Goal: Task Accomplishment & Management: Complete application form

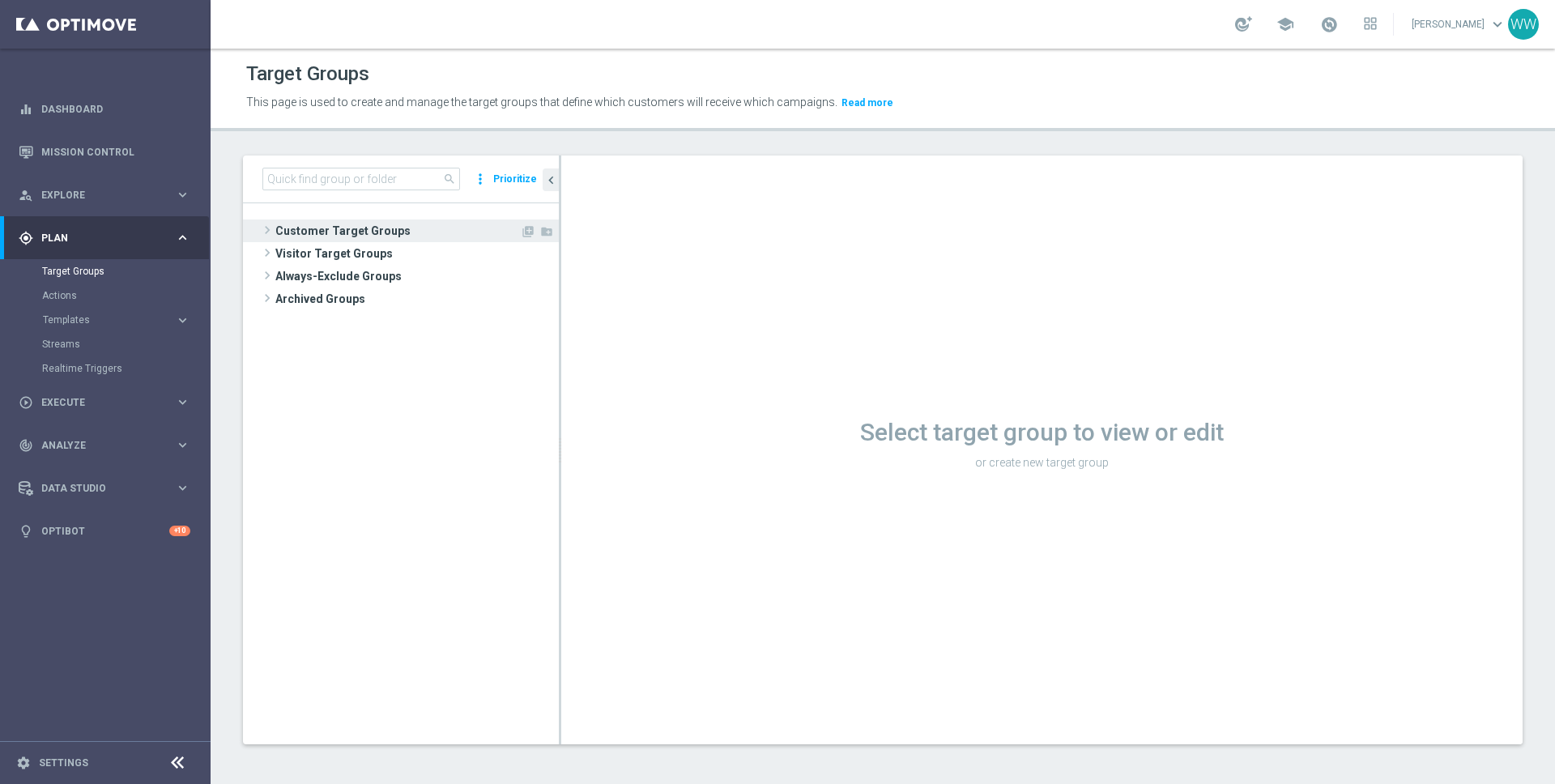
click at [273, 221] on span at bounding box center [267, 230] width 16 height 19
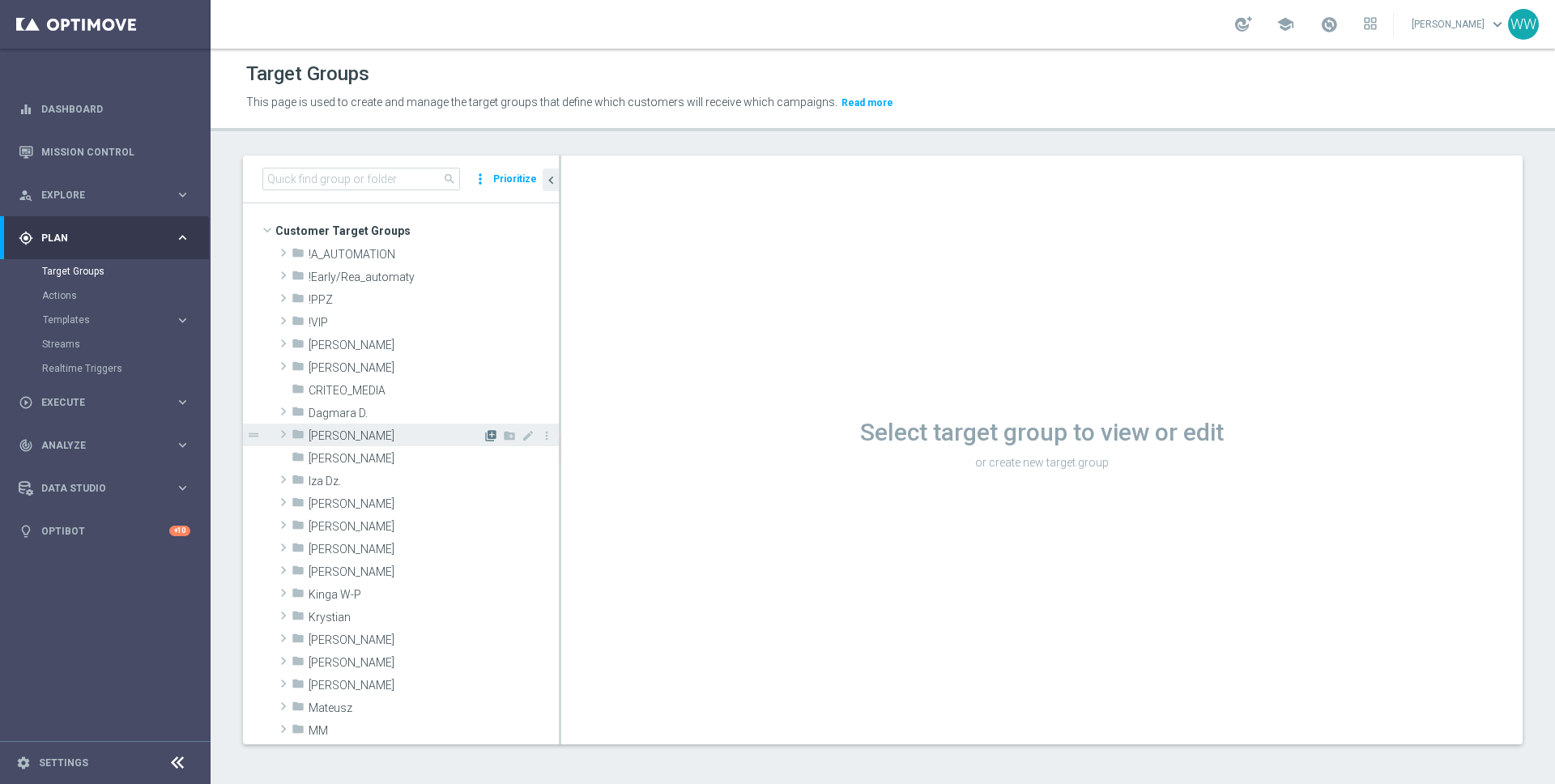
click at [487, 435] on icon "library_add" at bounding box center [491, 436] width 13 height 13
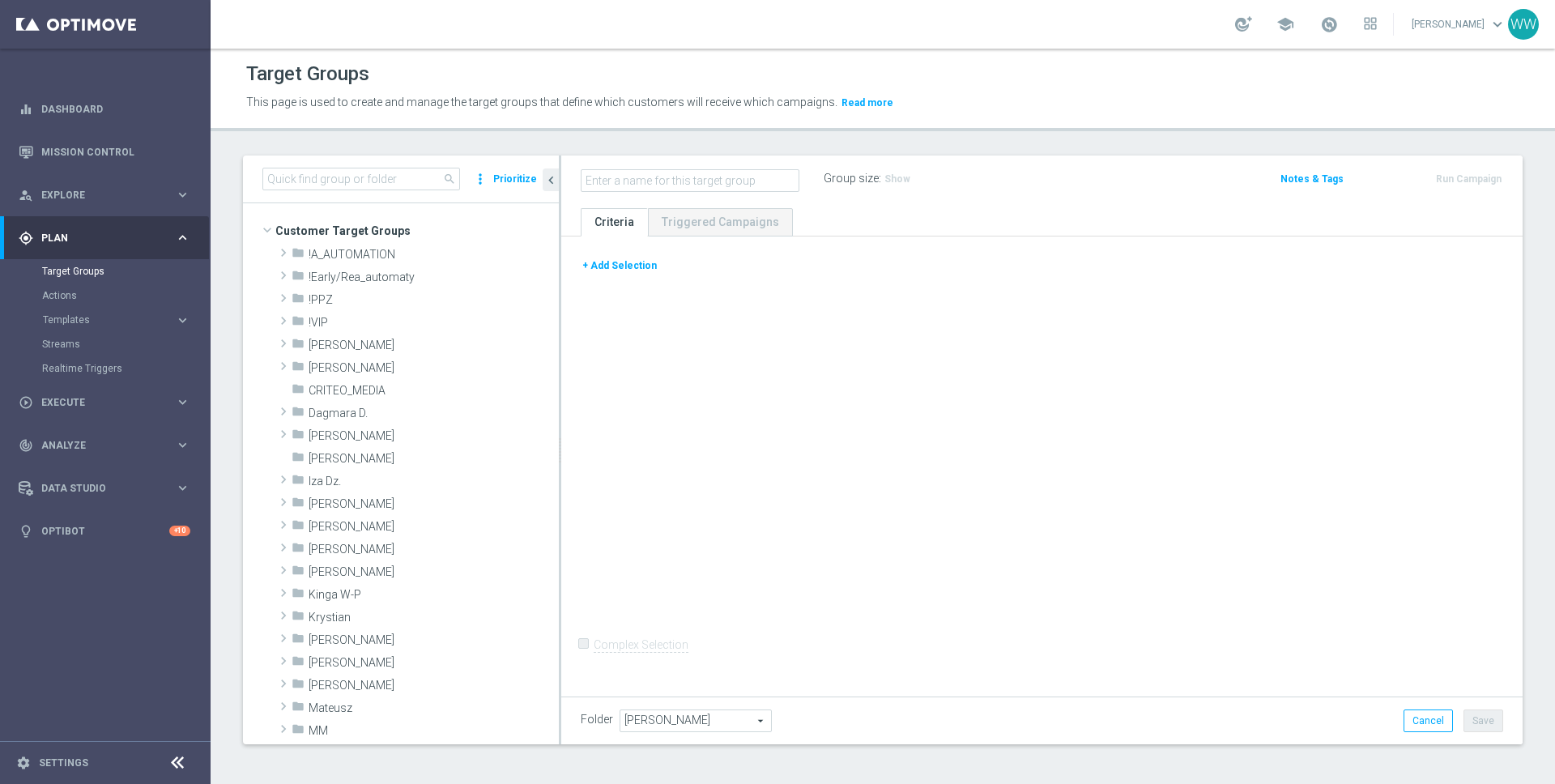
click at [615, 262] on button "+ Add Selection" at bounding box center [619, 265] width 78 height 18
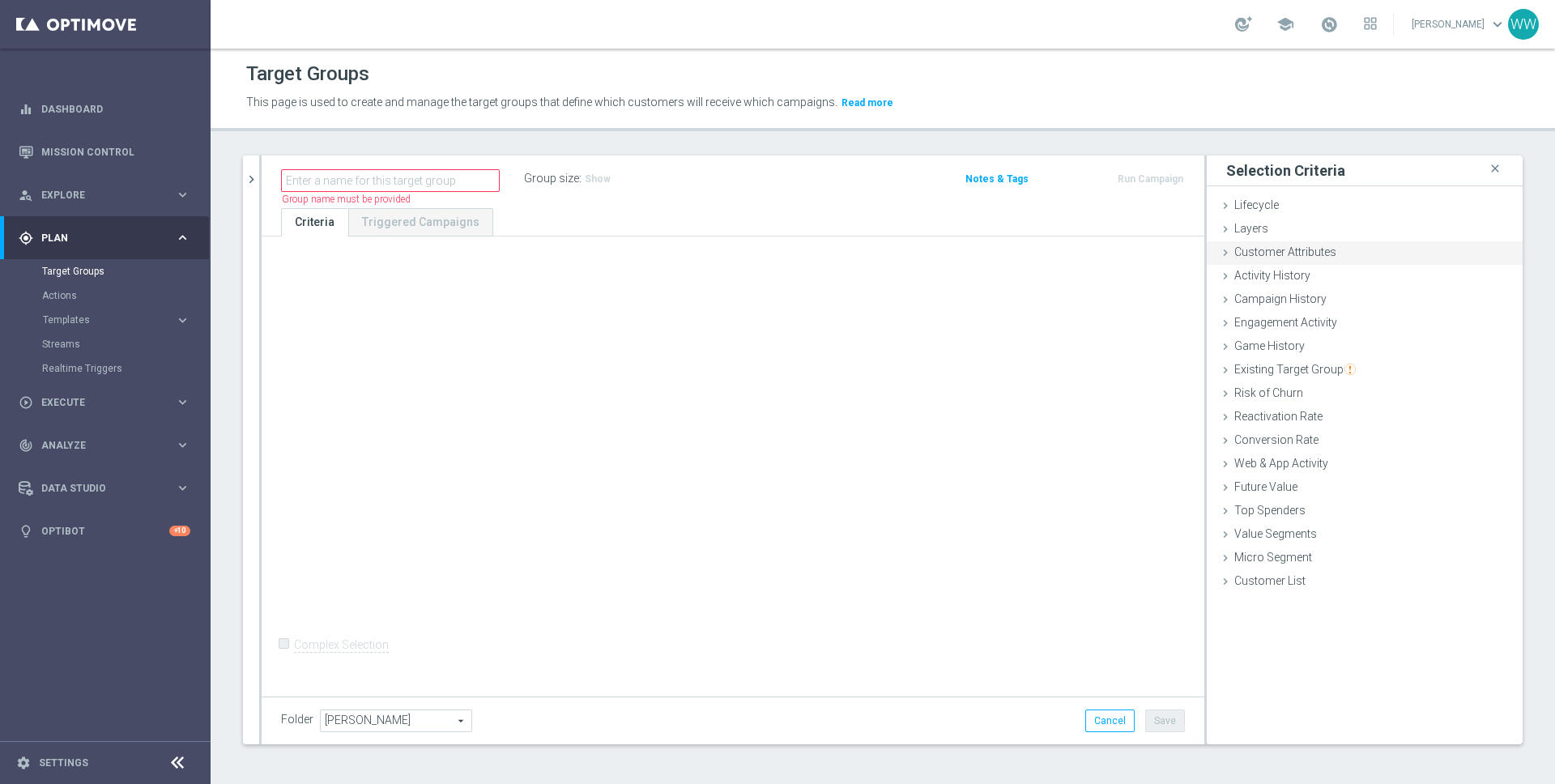
click at [1273, 251] on span "Customer Attributes" at bounding box center [1284, 252] width 102 height 13
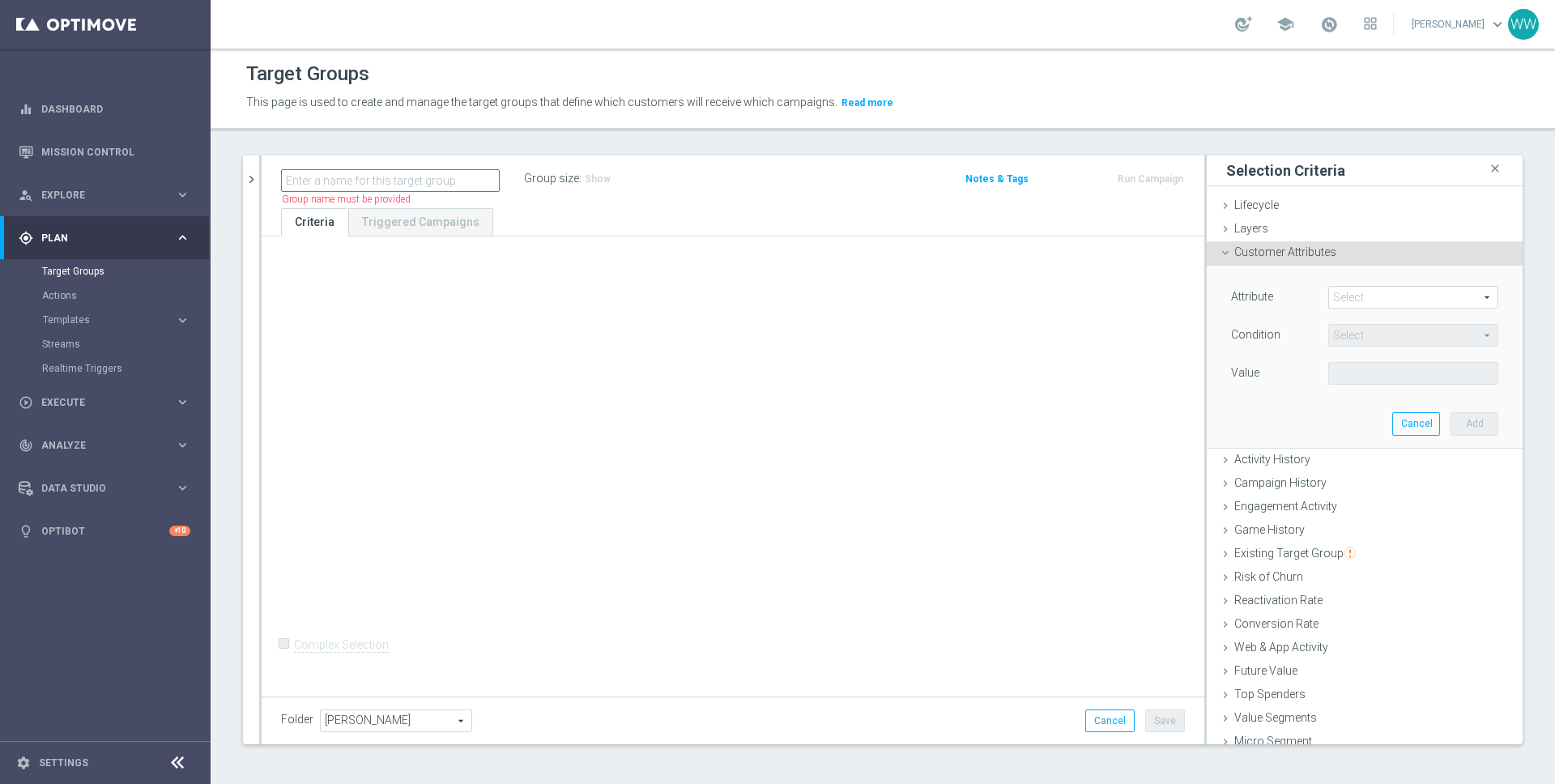
click at [1343, 300] on span at bounding box center [1413, 297] width 169 height 21
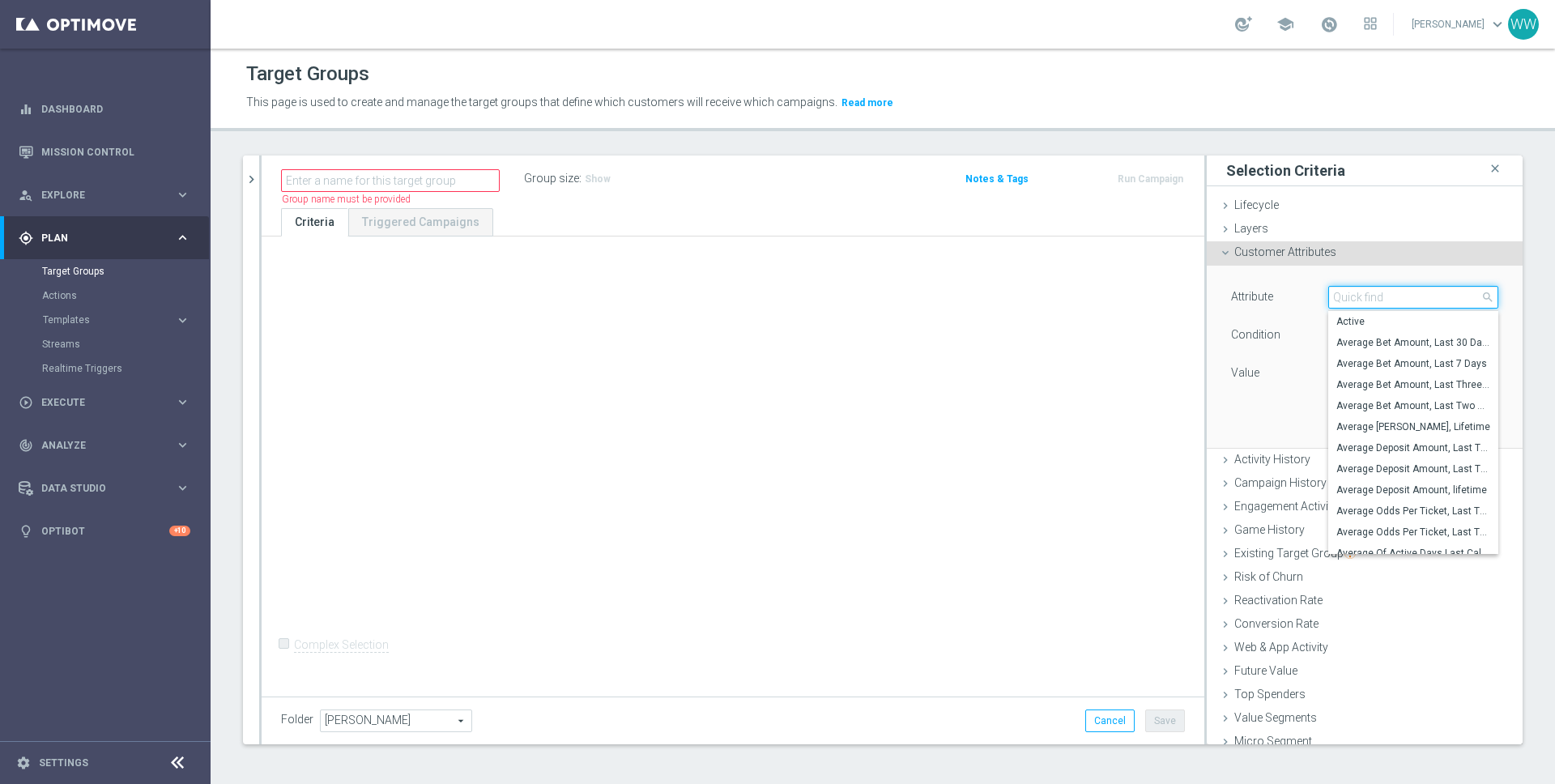
click at [1343, 300] on input "search" at bounding box center [1413, 297] width 171 height 23
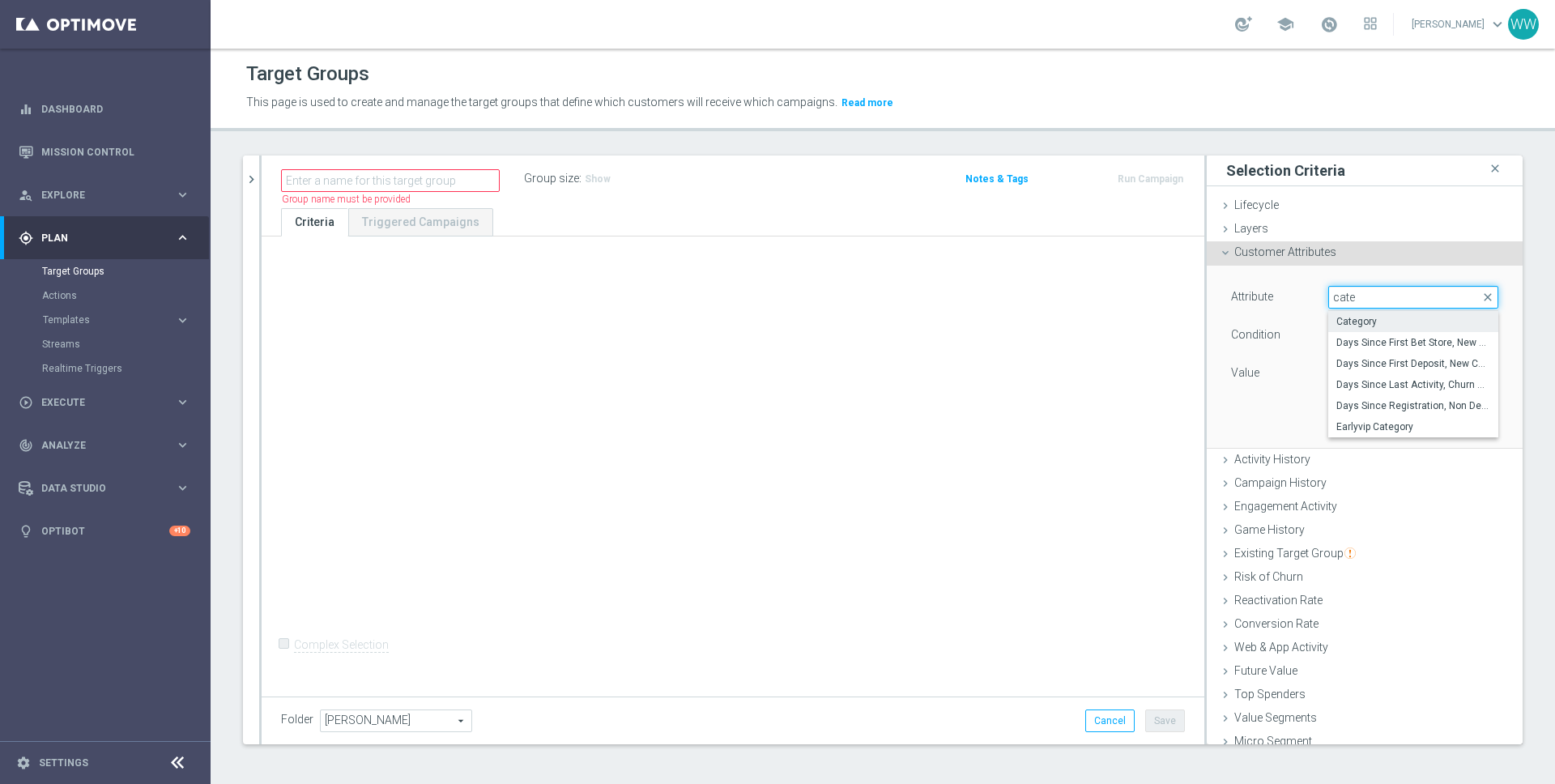
type input "cate"
click at [1355, 323] on span "Category" at bounding box center [1414, 322] width 154 height 13
type input "Category"
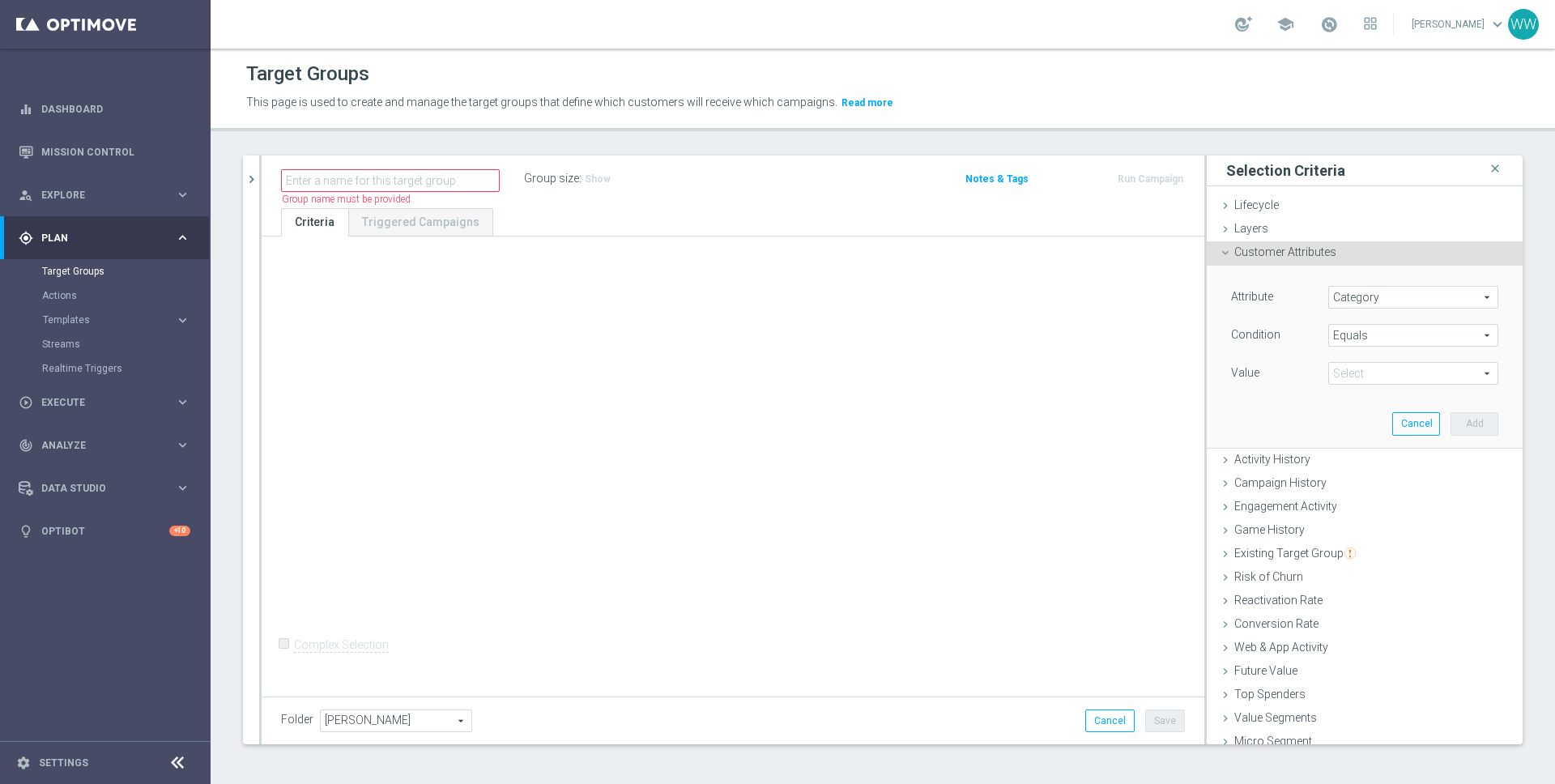
click at [1351, 339] on span "Equals" at bounding box center [1413, 335] width 169 height 21
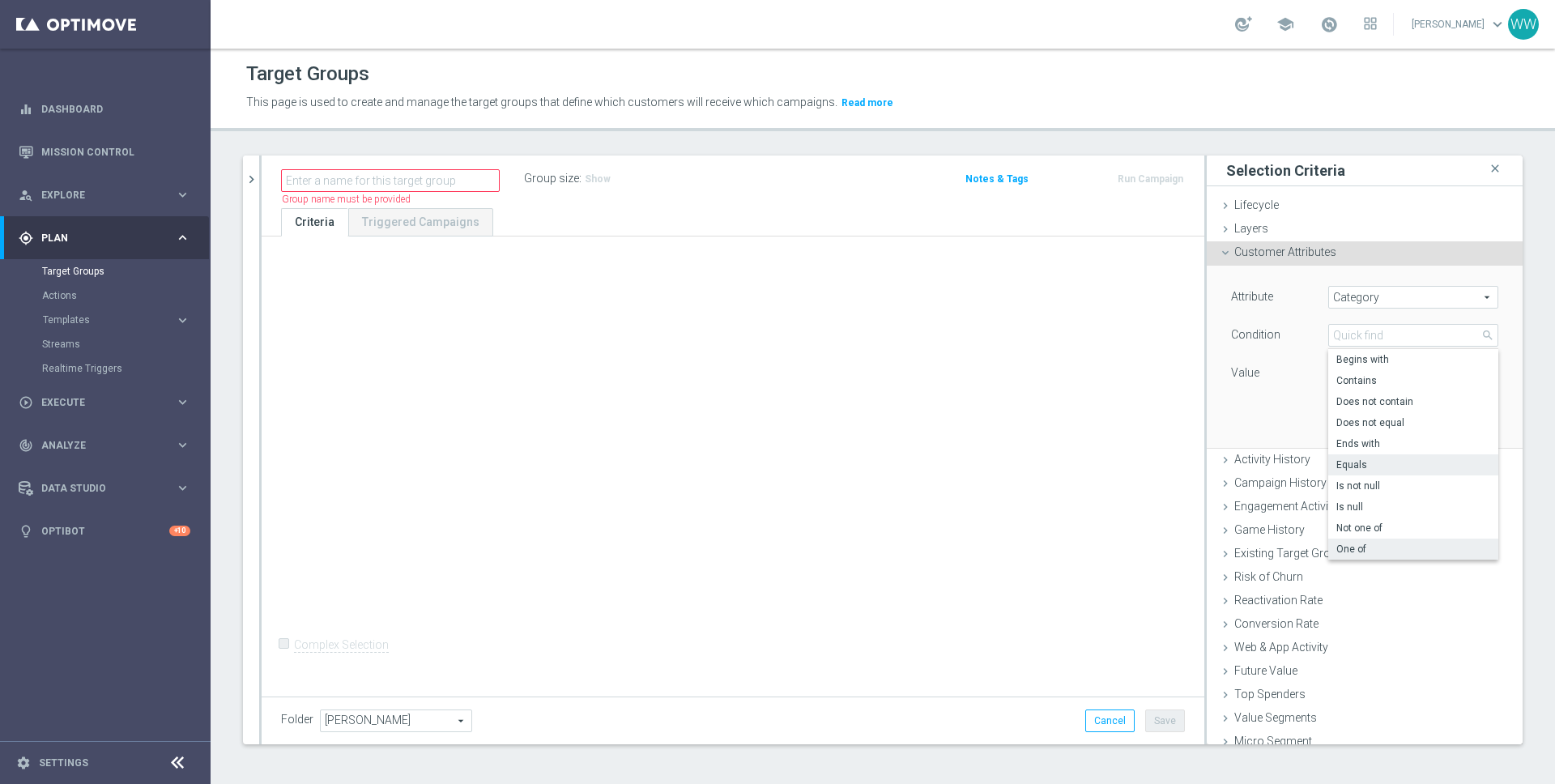
click at [1356, 540] on label "One of" at bounding box center [1413, 549] width 171 height 21
type input "One of"
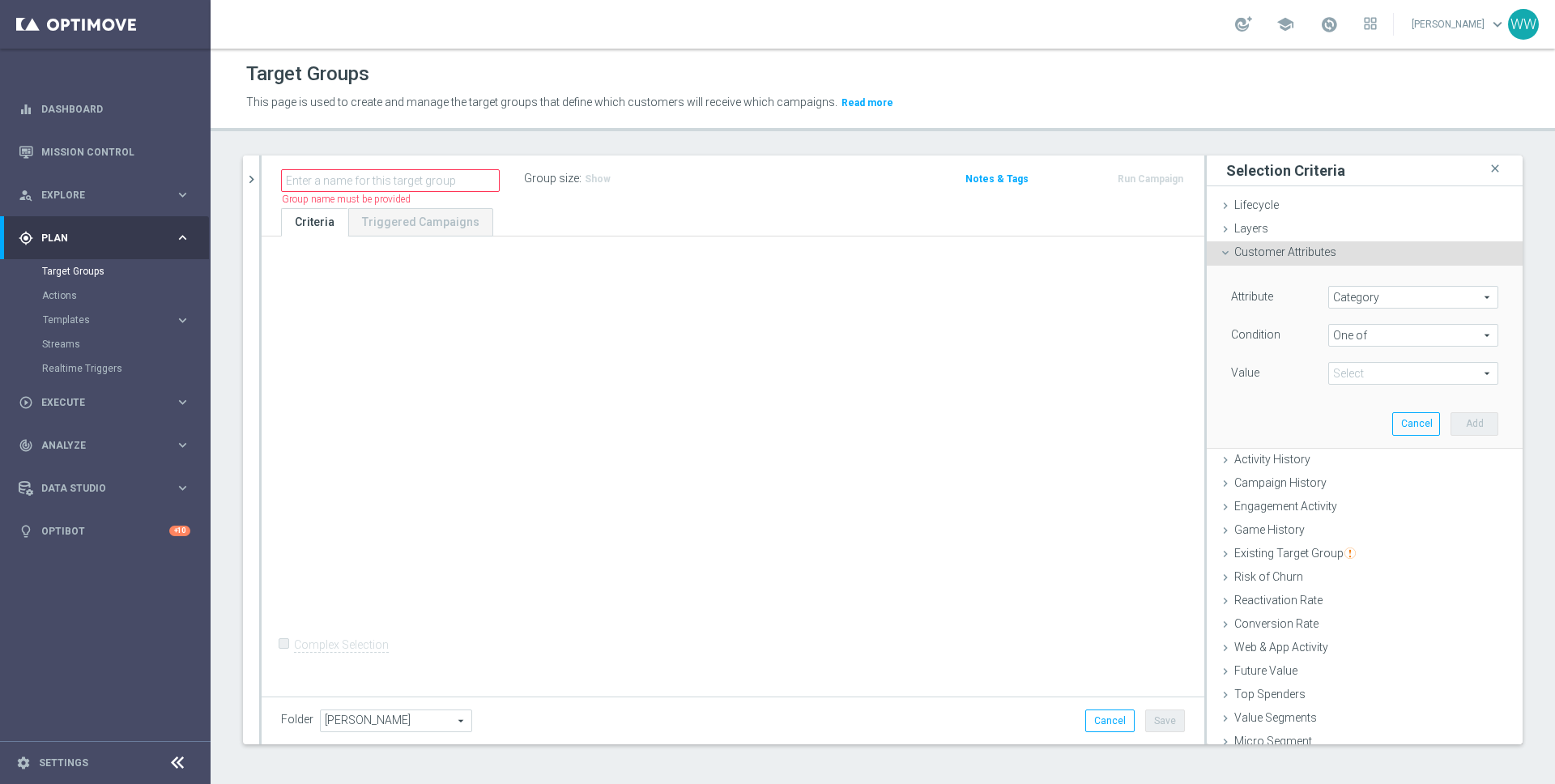
click at [1347, 370] on span at bounding box center [1413, 373] width 169 height 21
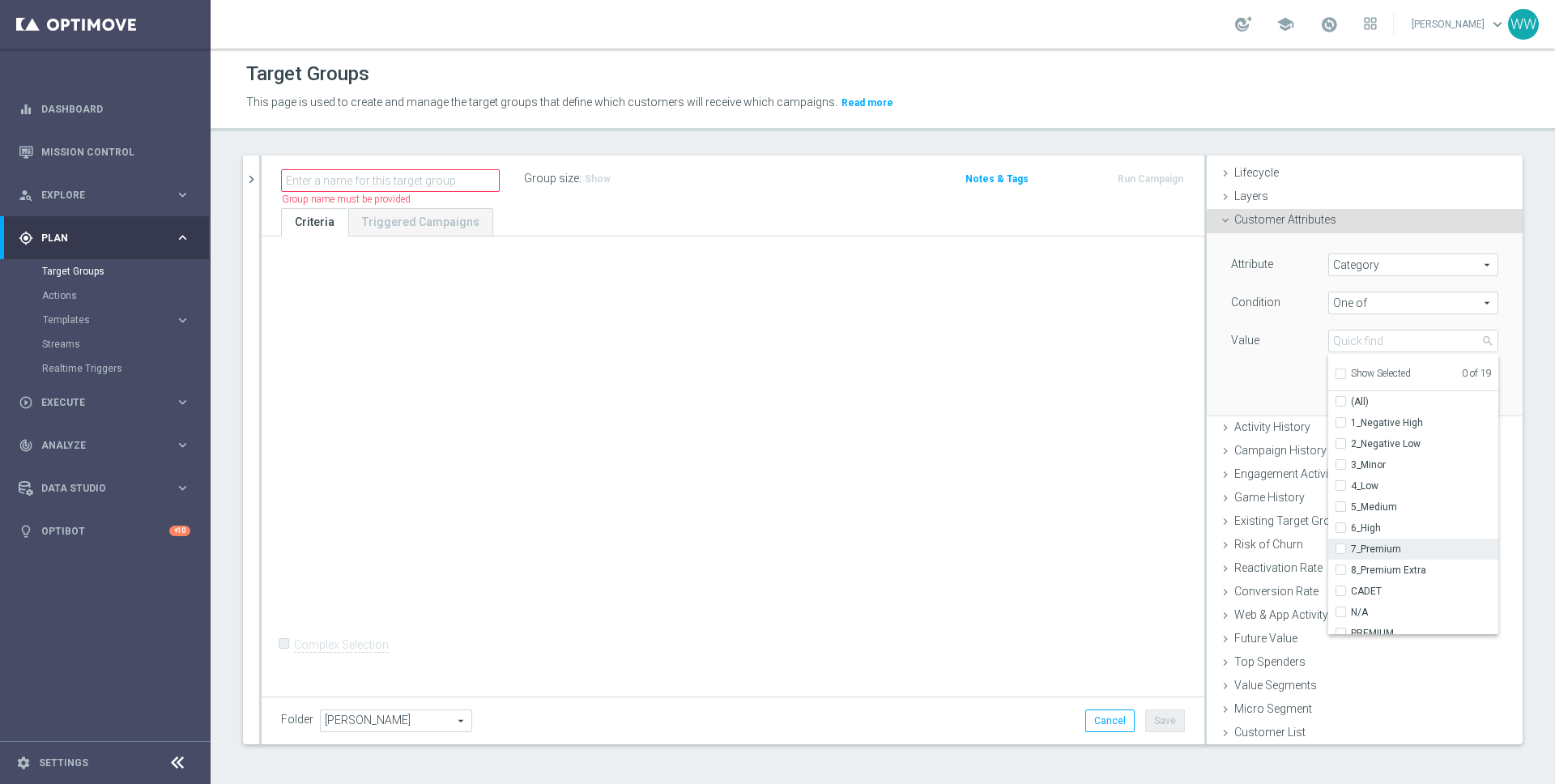
click at [1343, 549] on input "7_Premium" at bounding box center [1345, 549] width 10 height 10
checkbox input "true"
type input "7_Premium"
click at [1343, 562] on div "8_Premium Extra" at bounding box center [1413, 570] width 171 height 21
click at [1338, 574] on div "8_Premium Extra" at bounding box center [1413, 570] width 171 height 21
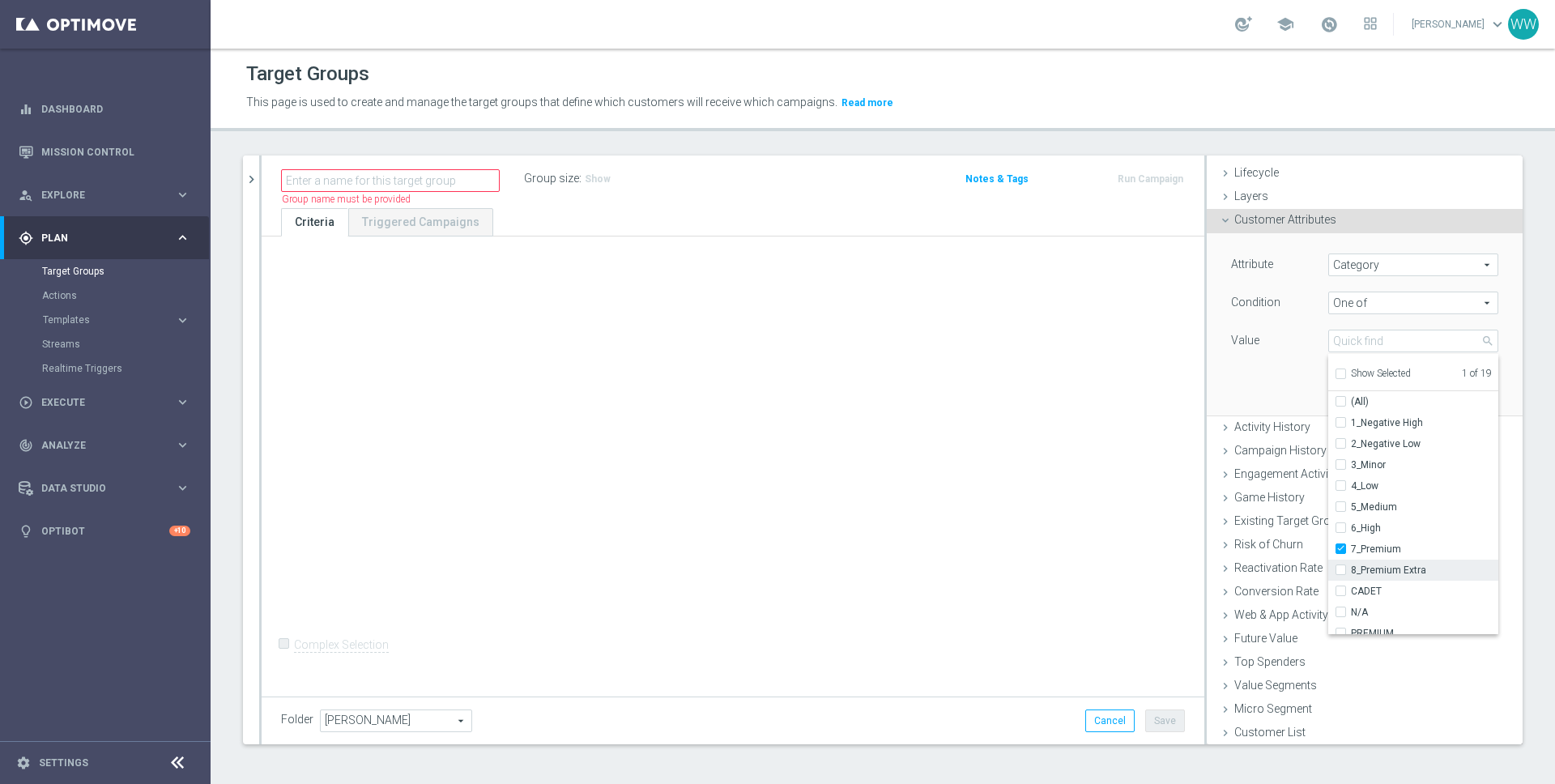
click at [1344, 574] on input "8_Premium Extra" at bounding box center [1345, 570] width 10 height 10
checkbox input "true"
type input "Selected 2 of 19"
click at [1293, 384] on div "Attribute Category Category arrow_drop_down search Condition One of One of arro…" at bounding box center [1364, 324] width 292 height 181
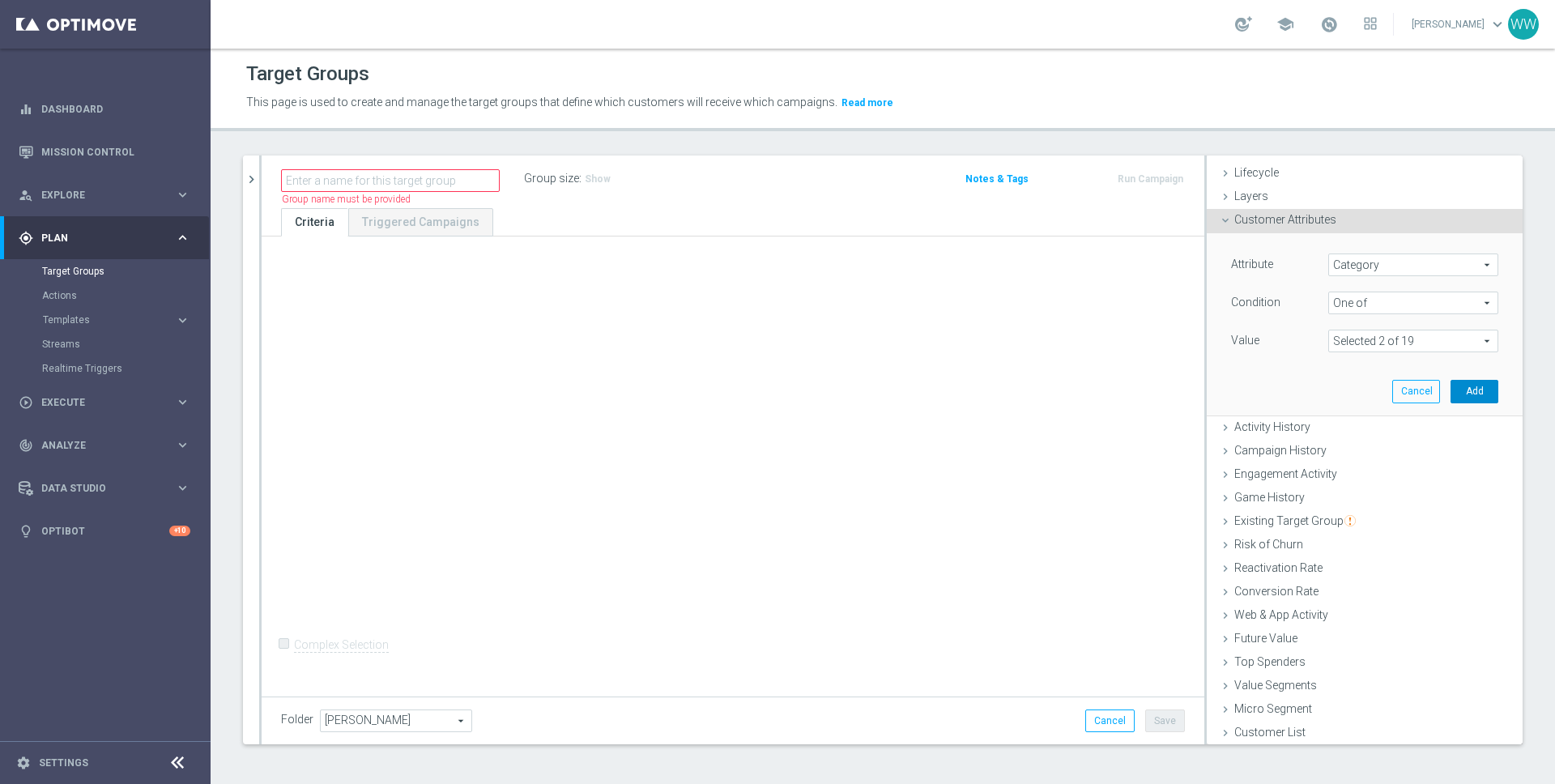
click at [1466, 393] on button "Add" at bounding box center [1474, 392] width 48 height 23
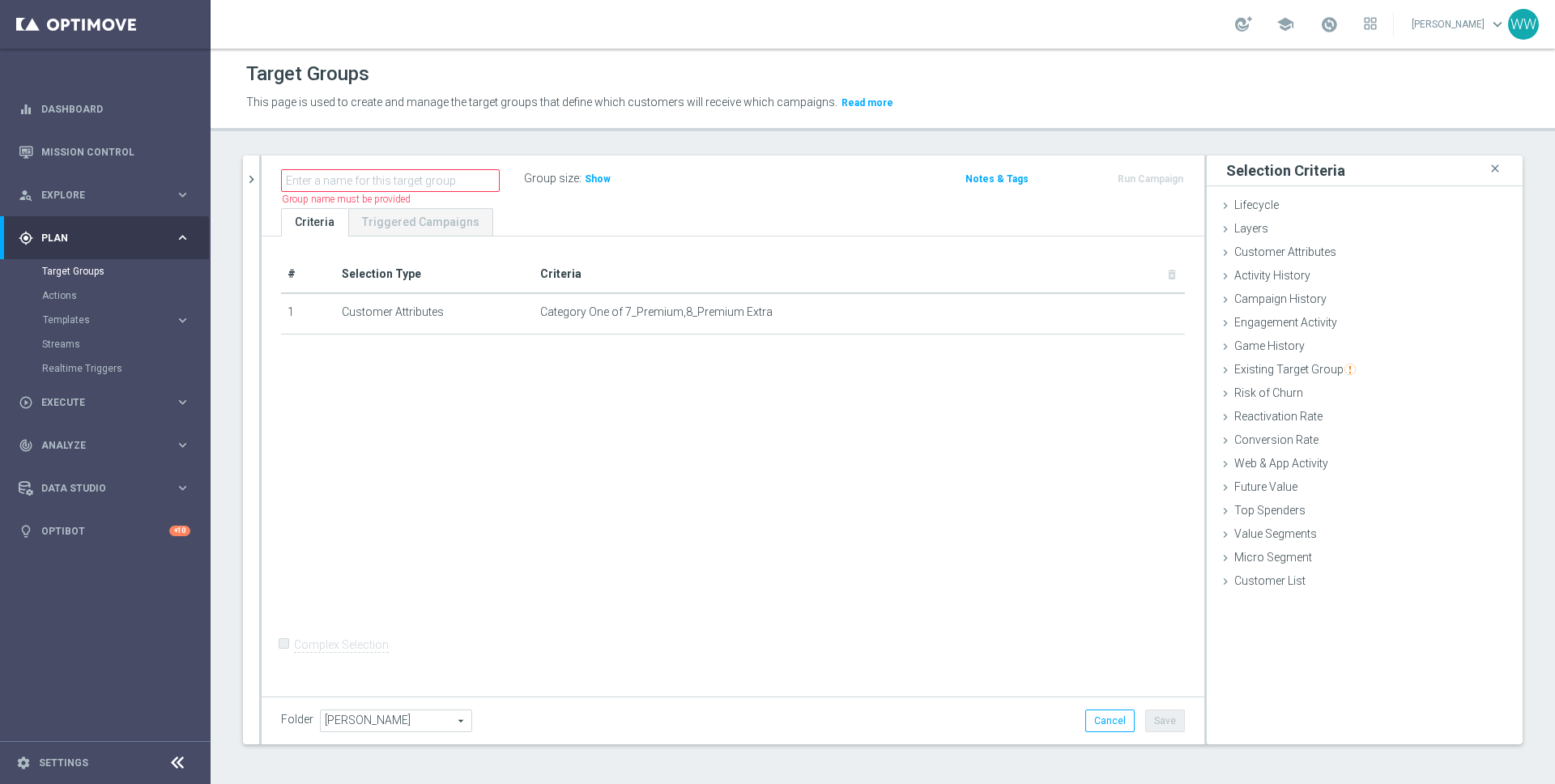
click at [596, 192] on div "Name length must be more than 2 characters Name length must be under 850 charac…" at bounding box center [733, 181] width 942 height 52
click at [596, 191] on div "Name length must be more than 2 characters Name length must be under 850 charac…" at bounding box center [733, 181] width 942 height 52
click at [585, 171] on h3 "Show" at bounding box center [597, 179] width 30 height 18
click at [537, 175] on label "Group size" at bounding box center [552, 178] width 55 height 13
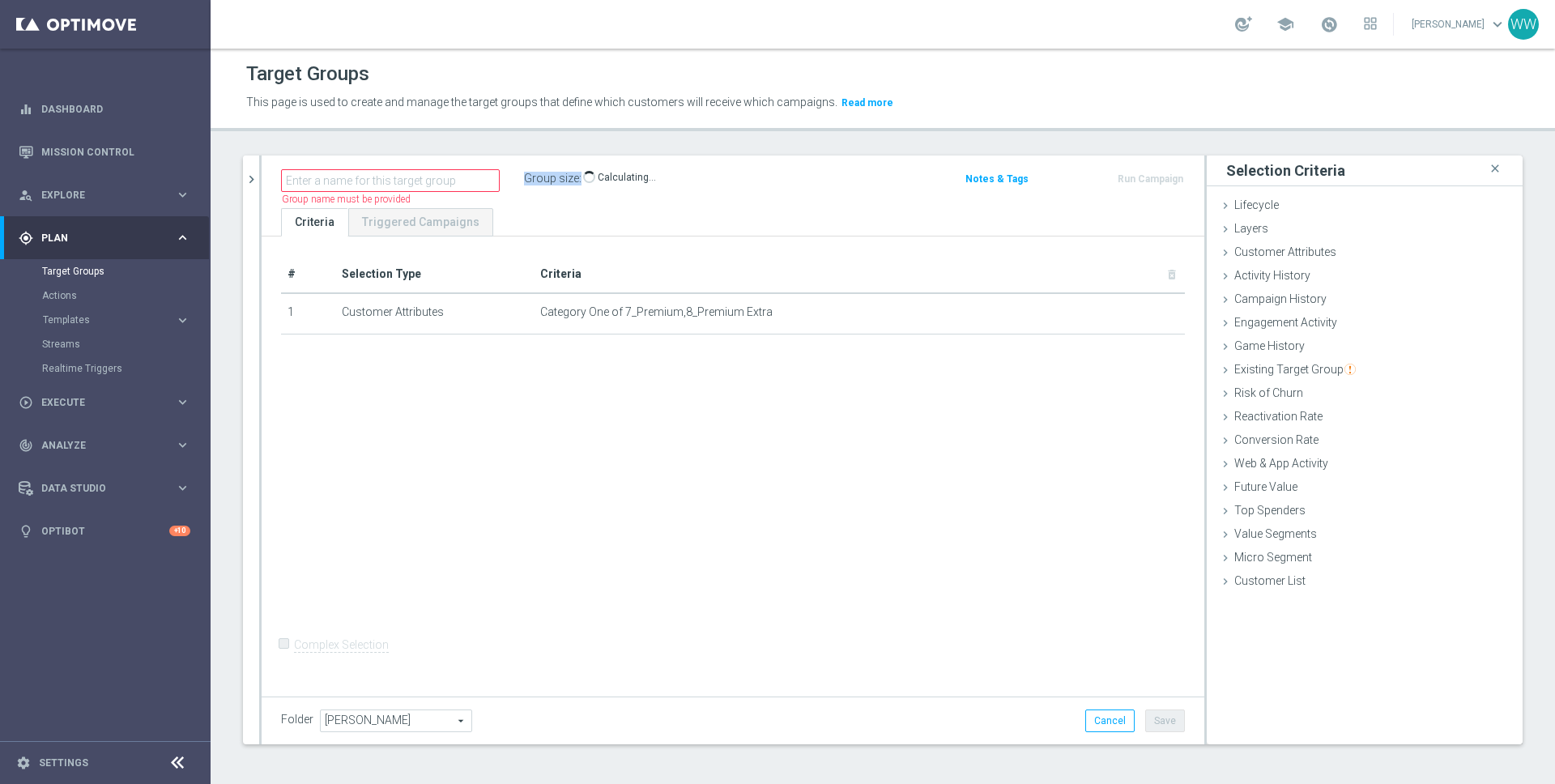
click at [537, 175] on label "Group size" at bounding box center [552, 178] width 55 height 13
click at [550, 176] on label "Group size" at bounding box center [552, 178] width 55 height 13
click at [560, 178] on label "Group size" at bounding box center [552, 178] width 55 height 13
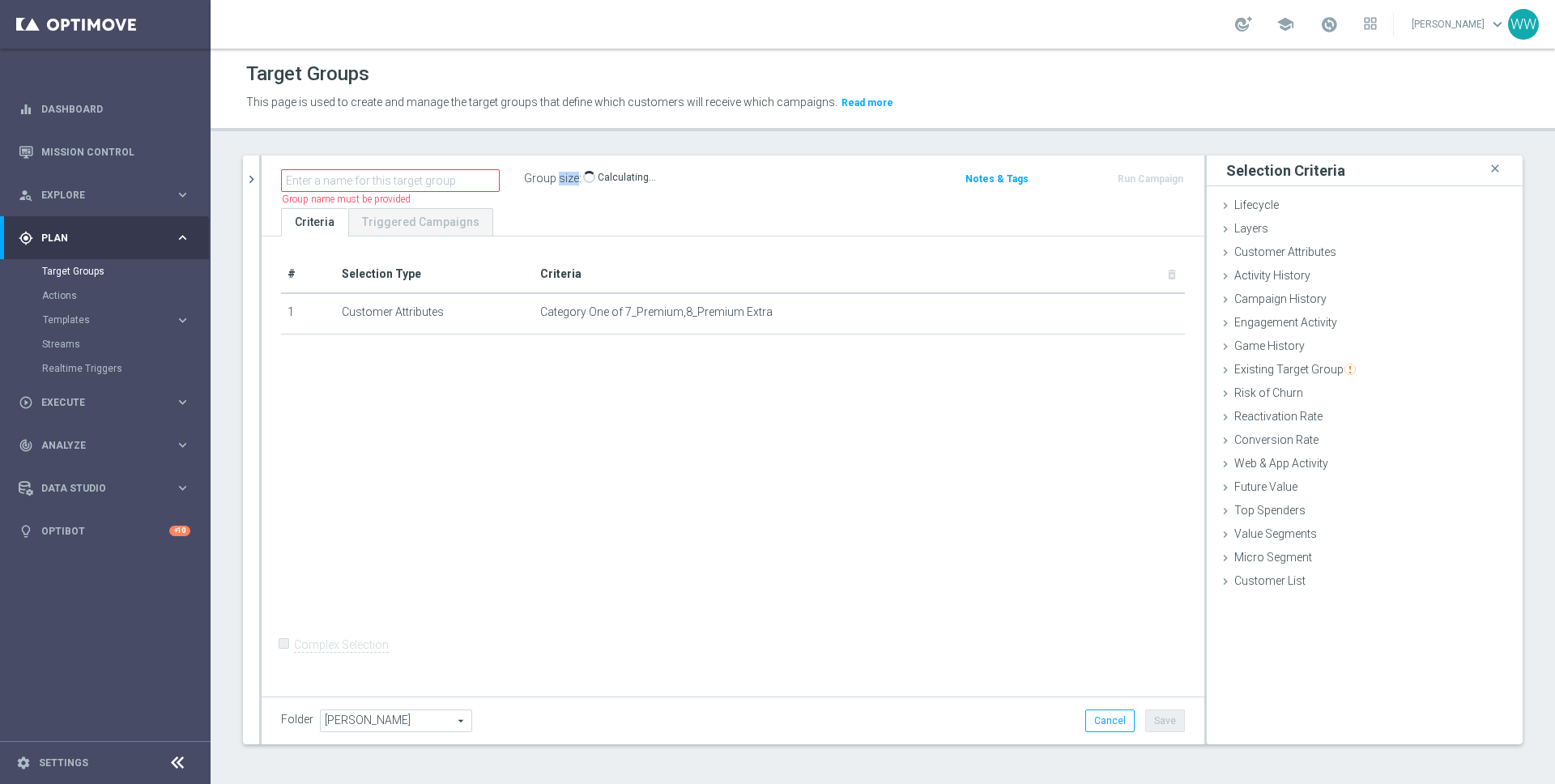
click at [560, 178] on label "Group size" at bounding box center [552, 178] width 55 height 13
click at [1330, 260] on div "Customer Attributes done selection saved" at bounding box center [1365, 253] width 316 height 25
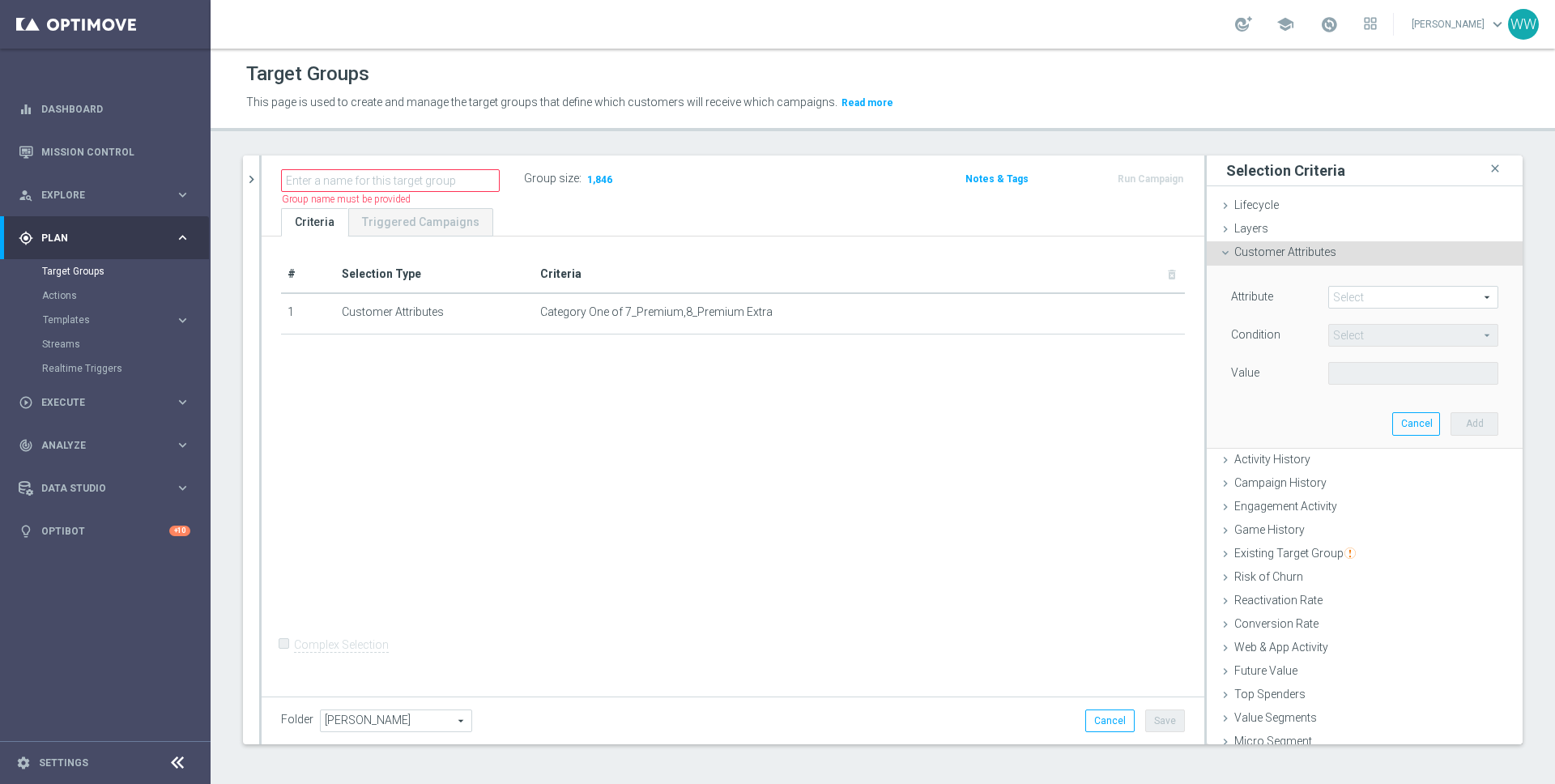
click at [1371, 299] on span at bounding box center [1413, 297] width 169 height 21
click at [0, 0] on input "search" at bounding box center [0, 0] width 0 height 0
type input "max_seg"
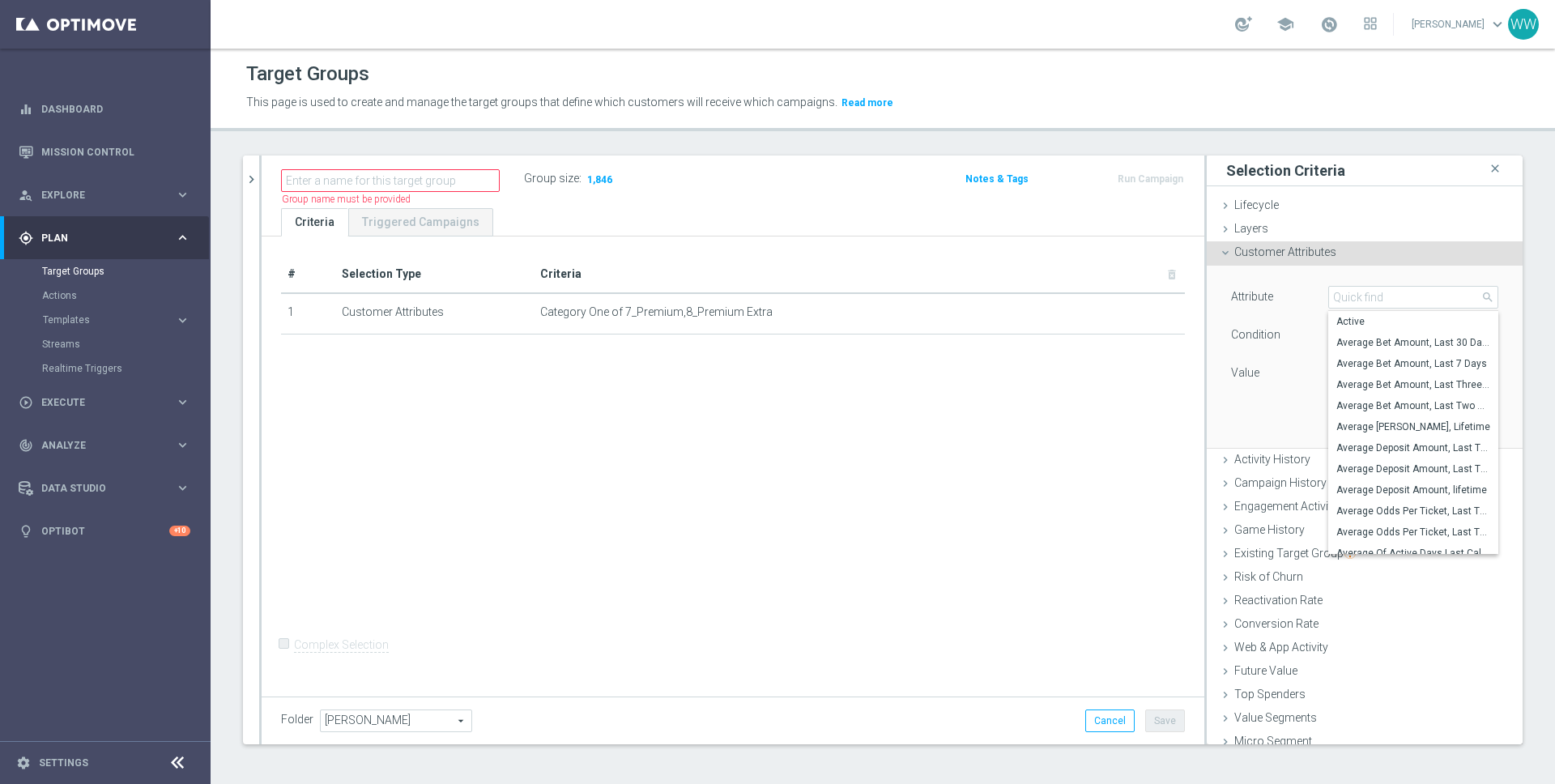
click at [713, 369] on div "# Selection Type Criteria delete_forever 1 Customer Attributes Category One of …" at bounding box center [733, 464] width 942 height 455
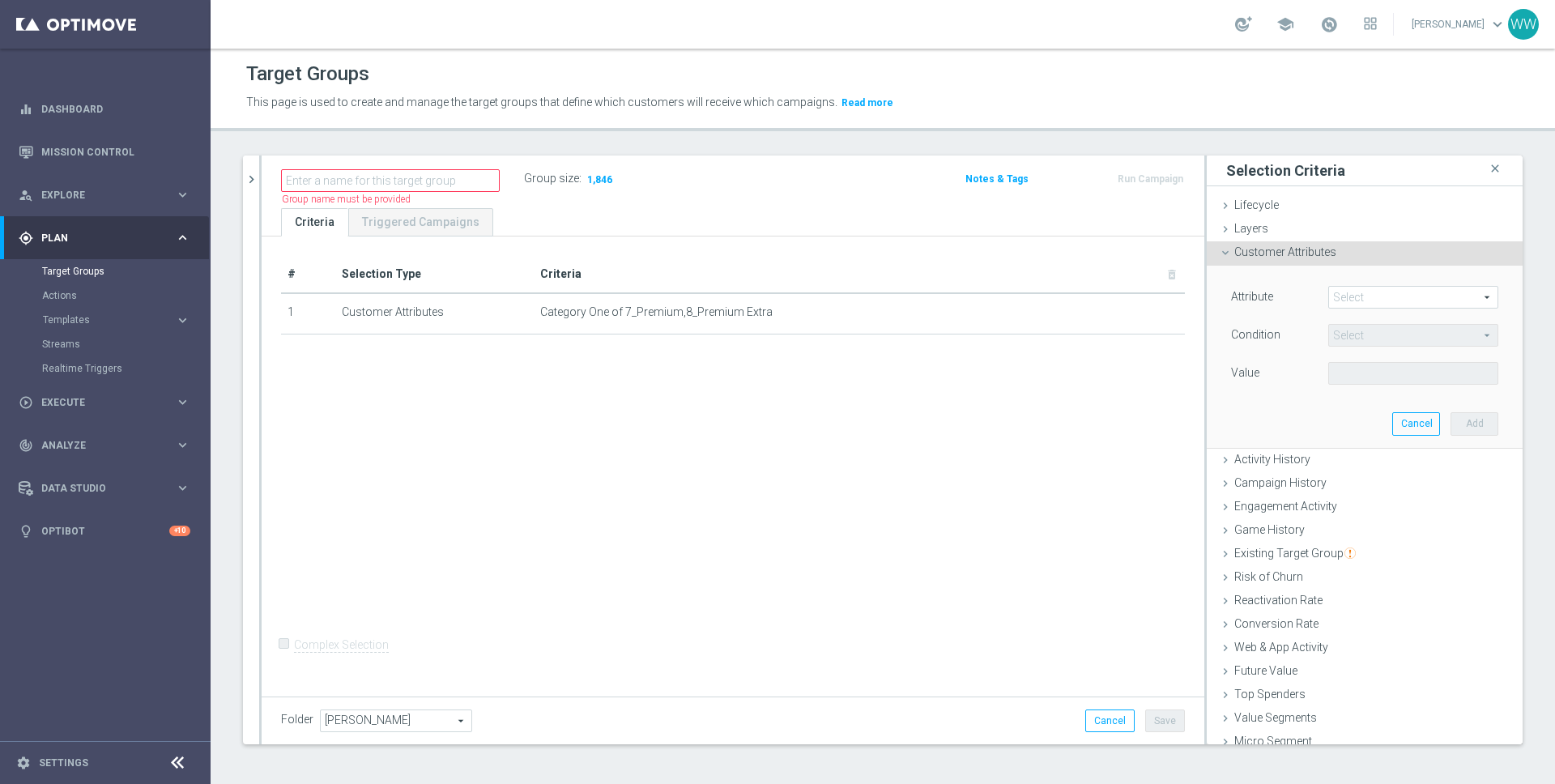
click at [758, 198] on div "Name length must be more than 2 characters Name length must be under 850 charac…" at bounding box center [733, 181] width 942 height 52
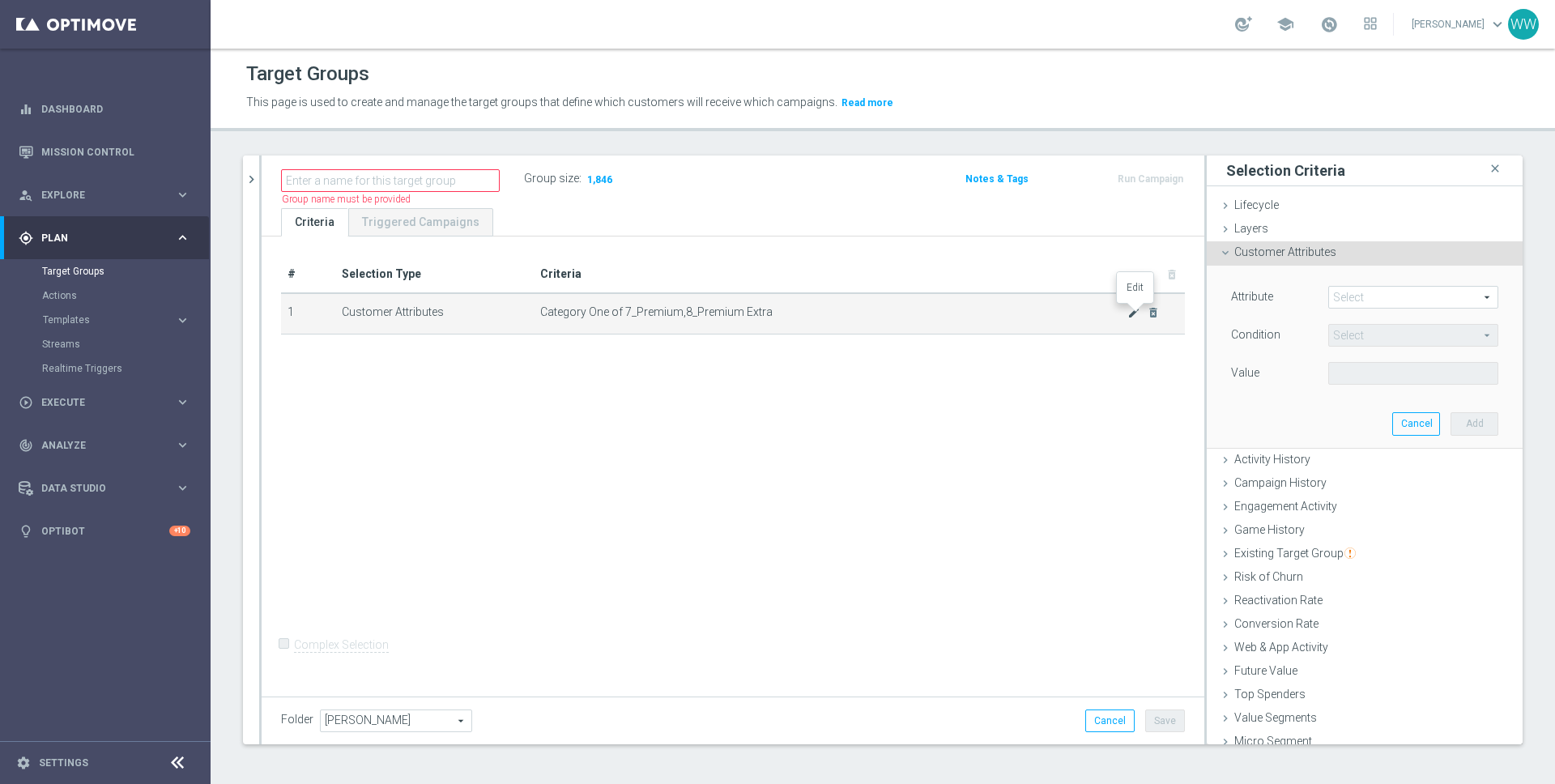
click at [1136, 312] on icon "mode_edit" at bounding box center [1134, 312] width 13 height 13
click at [1426, 372] on span at bounding box center [1413, 373] width 169 height 21
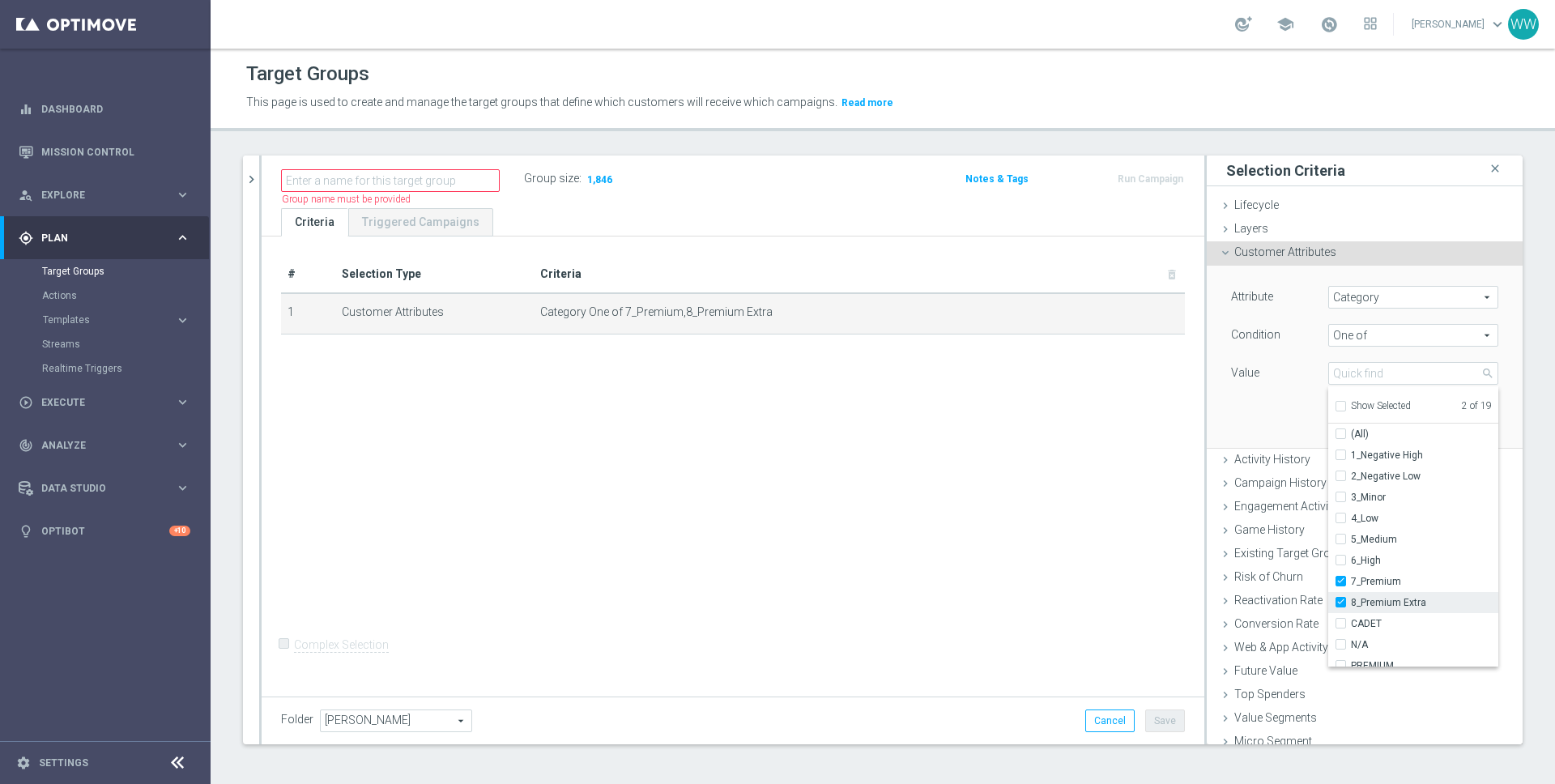
click at [1351, 593] on label "8_Premium Extra" at bounding box center [1424, 602] width 148 height 21
click at [1341, 597] on input "8_Premium Extra" at bounding box center [1345, 602] width 10 height 10
checkbox input "false"
type input "7_Premium"
click at [1300, 424] on div "Attribute Category Category arrow_drop_down search Condition One of One of arro…" at bounding box center [1364, 356] width 292 height 181
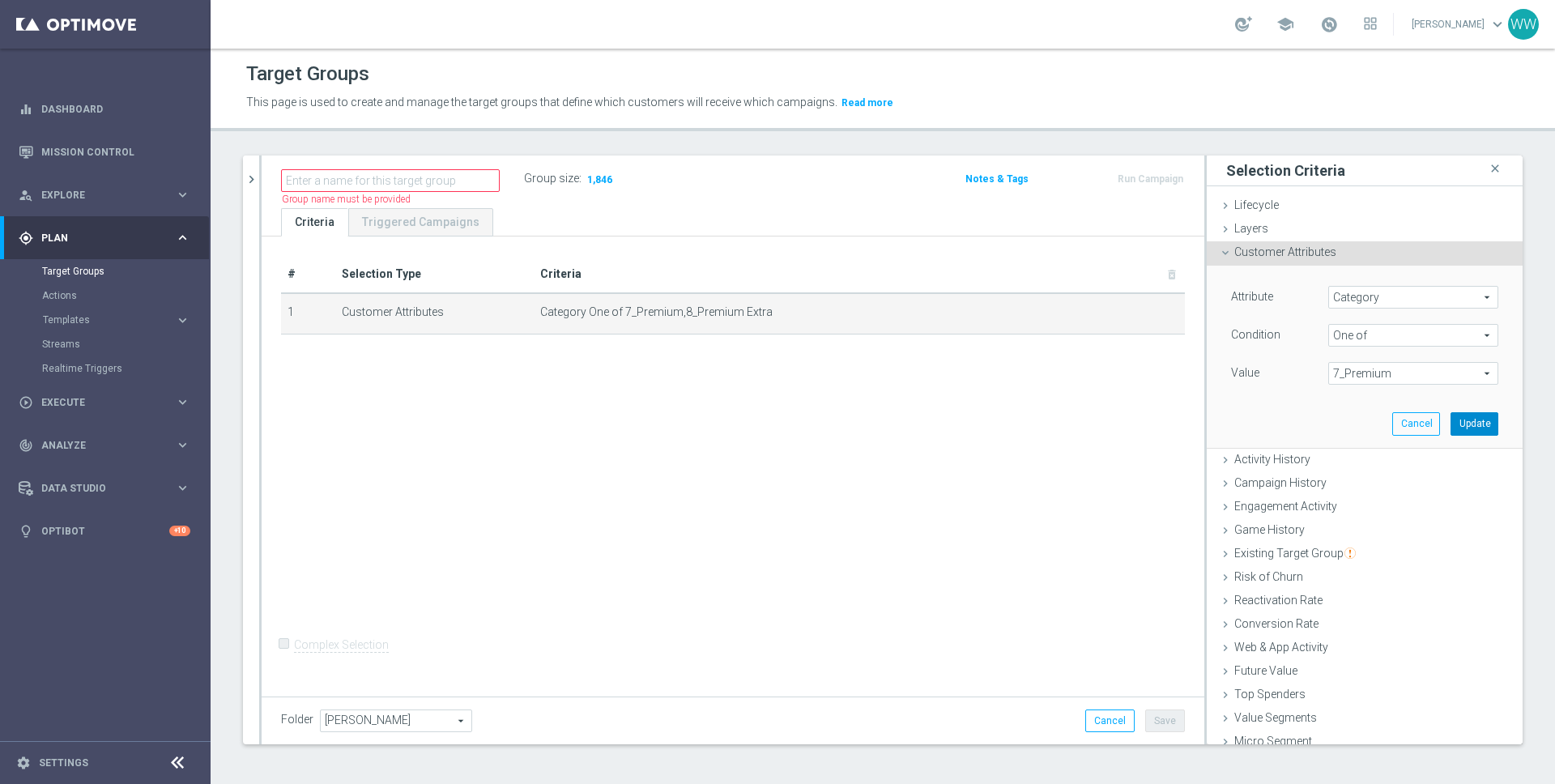
click at [1485, 427] on button "Update" at bounding box center [1474, 424] width 48 height 23
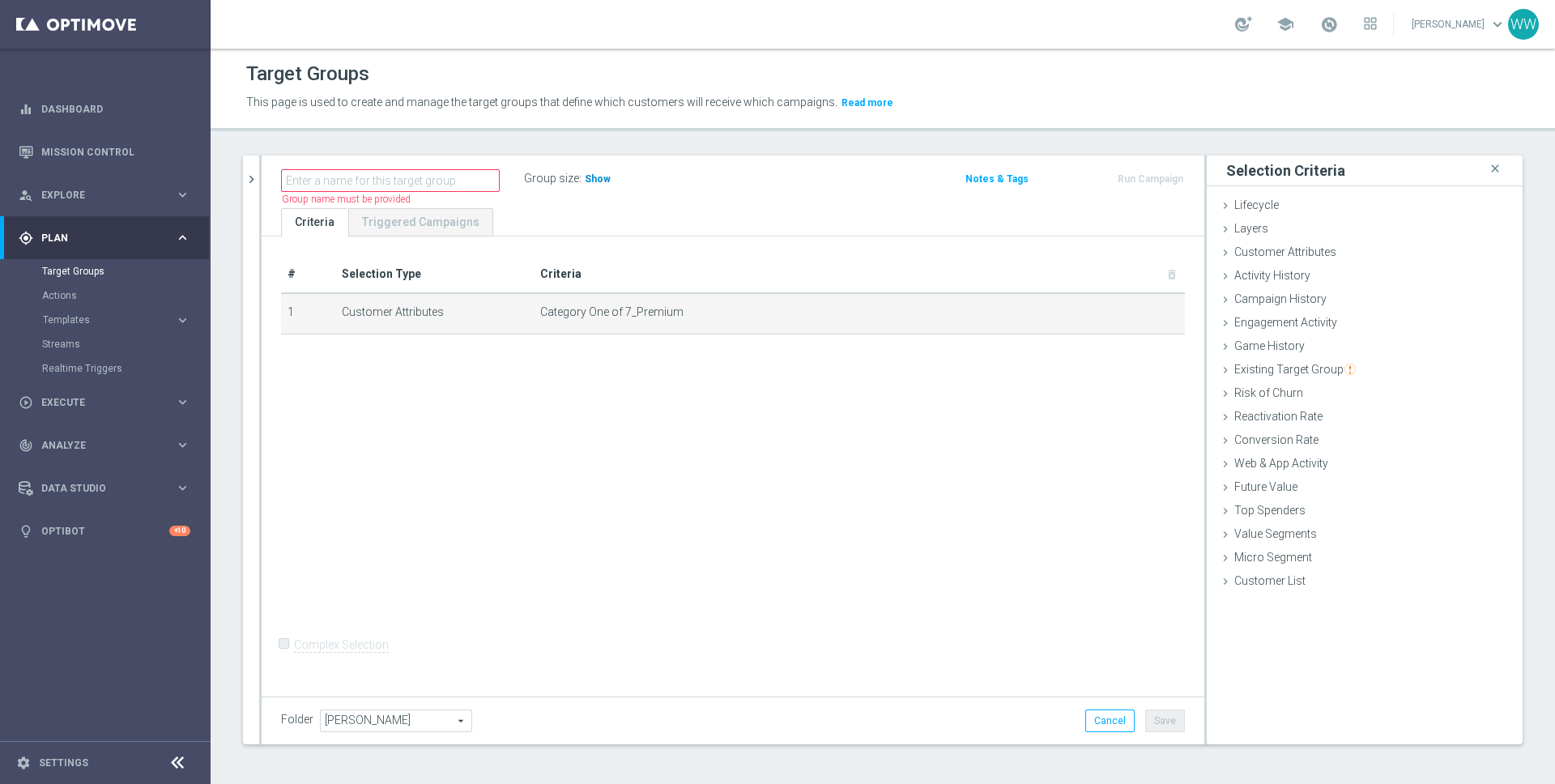
click at [586, 178] on span "Show" at bounding box center [597, 179] width 26 height 11
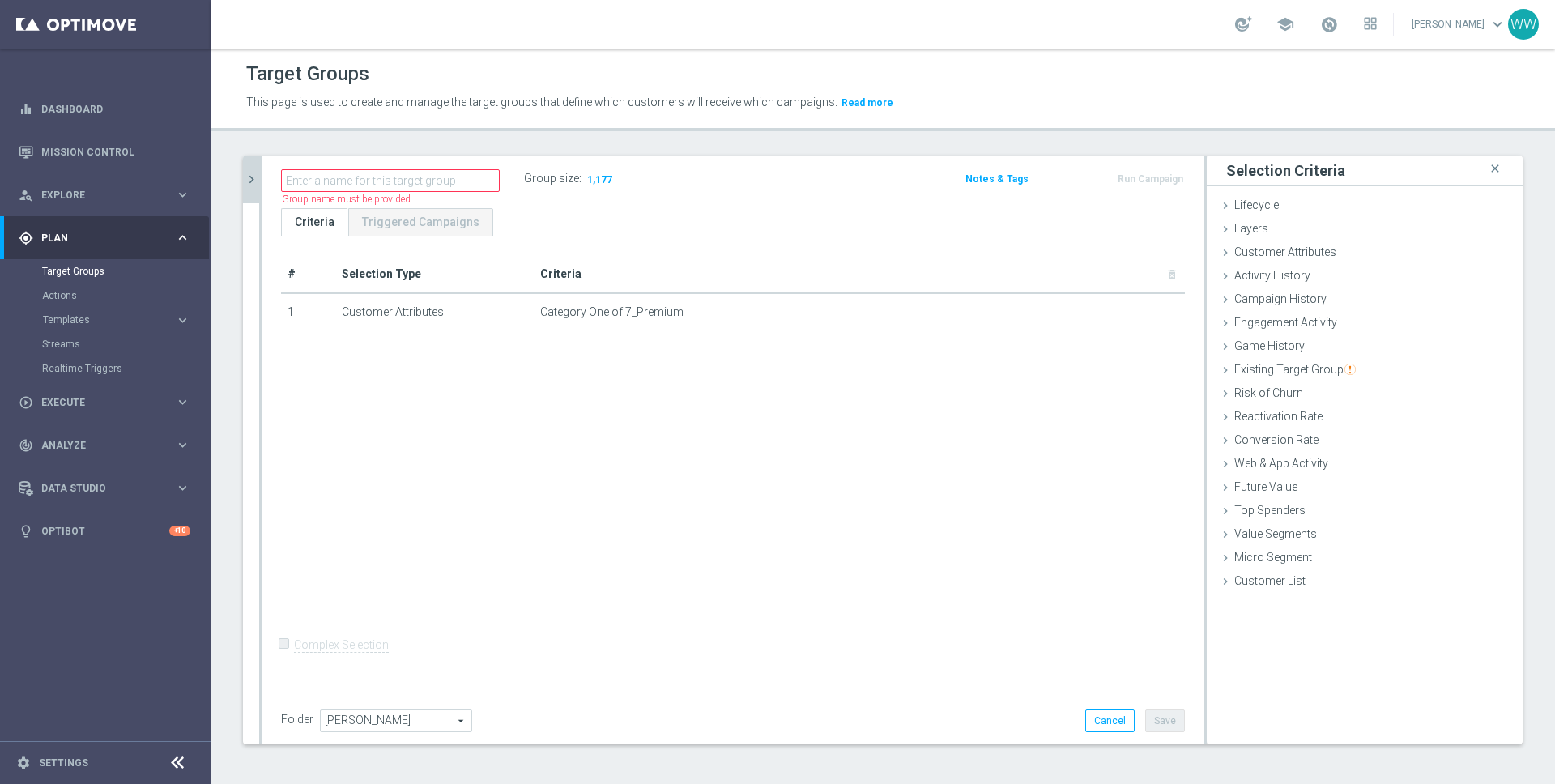
click at [250, 175] on icon "chevron_right" at bounding box center [252, 179] width 15 height 15
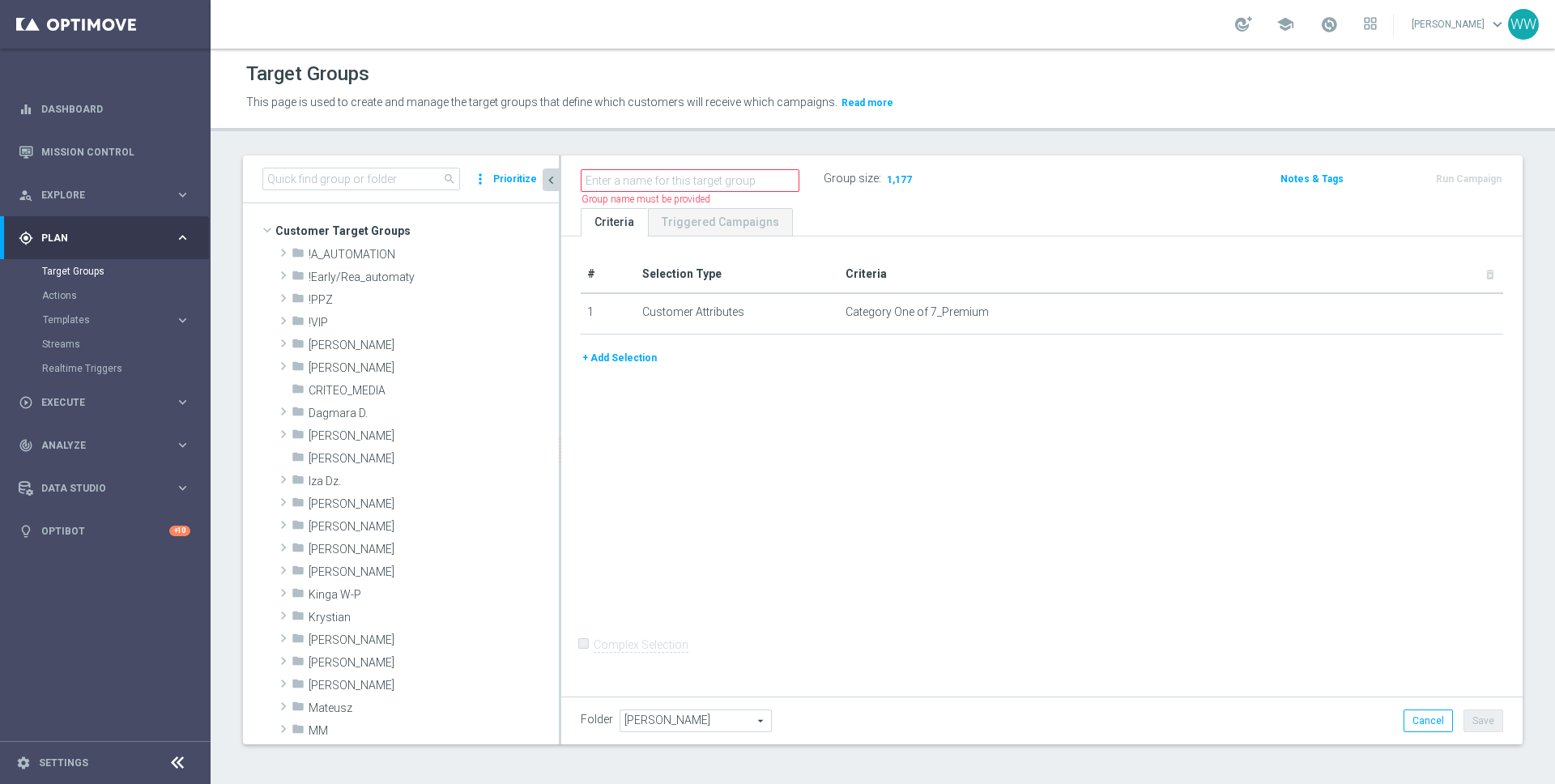
click at [618, 356] on button "+ Add Selection" at bounding box center [619, 357] width 78 height 18
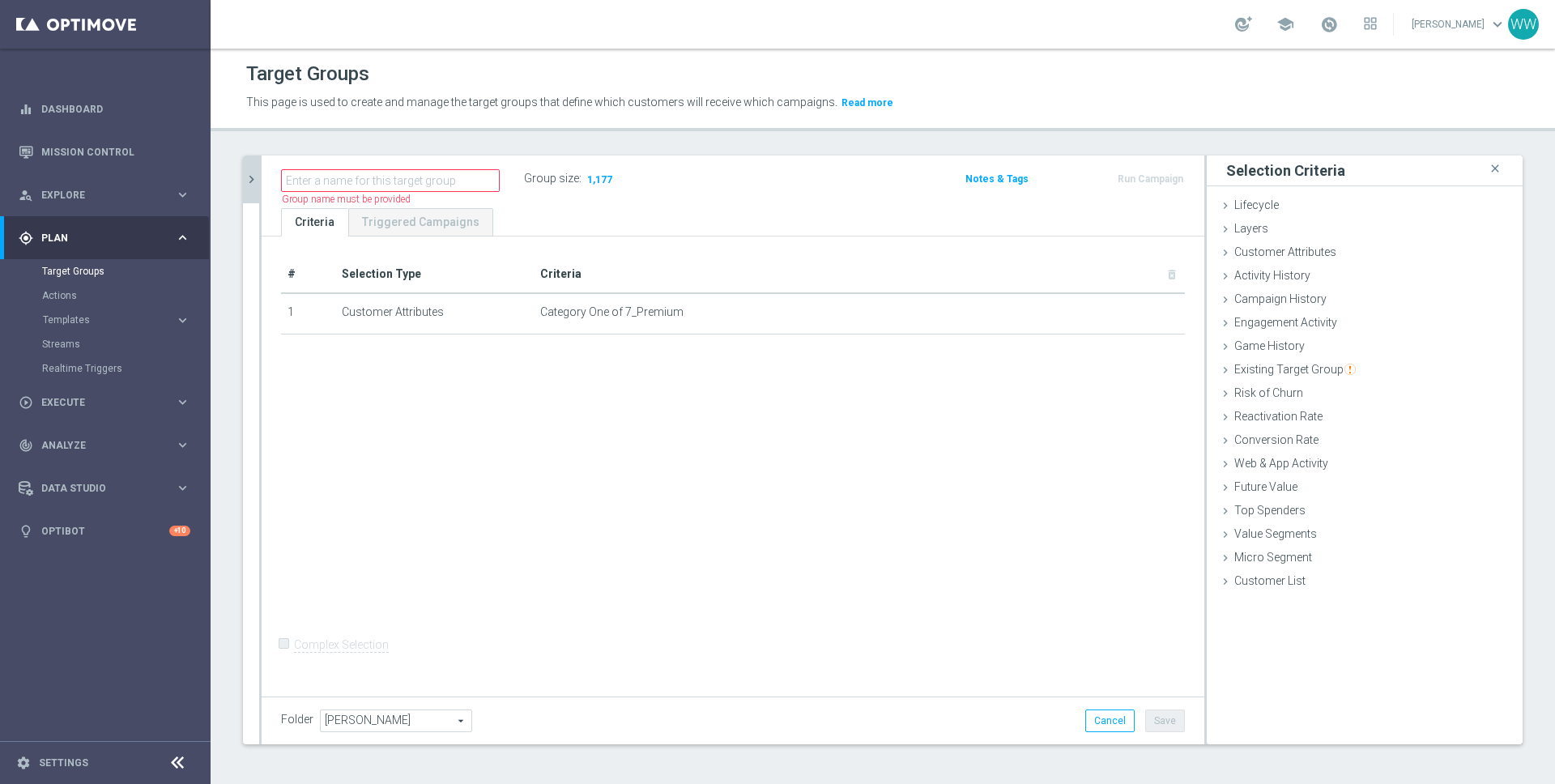
click at [254, 182] on icon "chevron_right" at bounding box center [252, 179] width 15 height 15
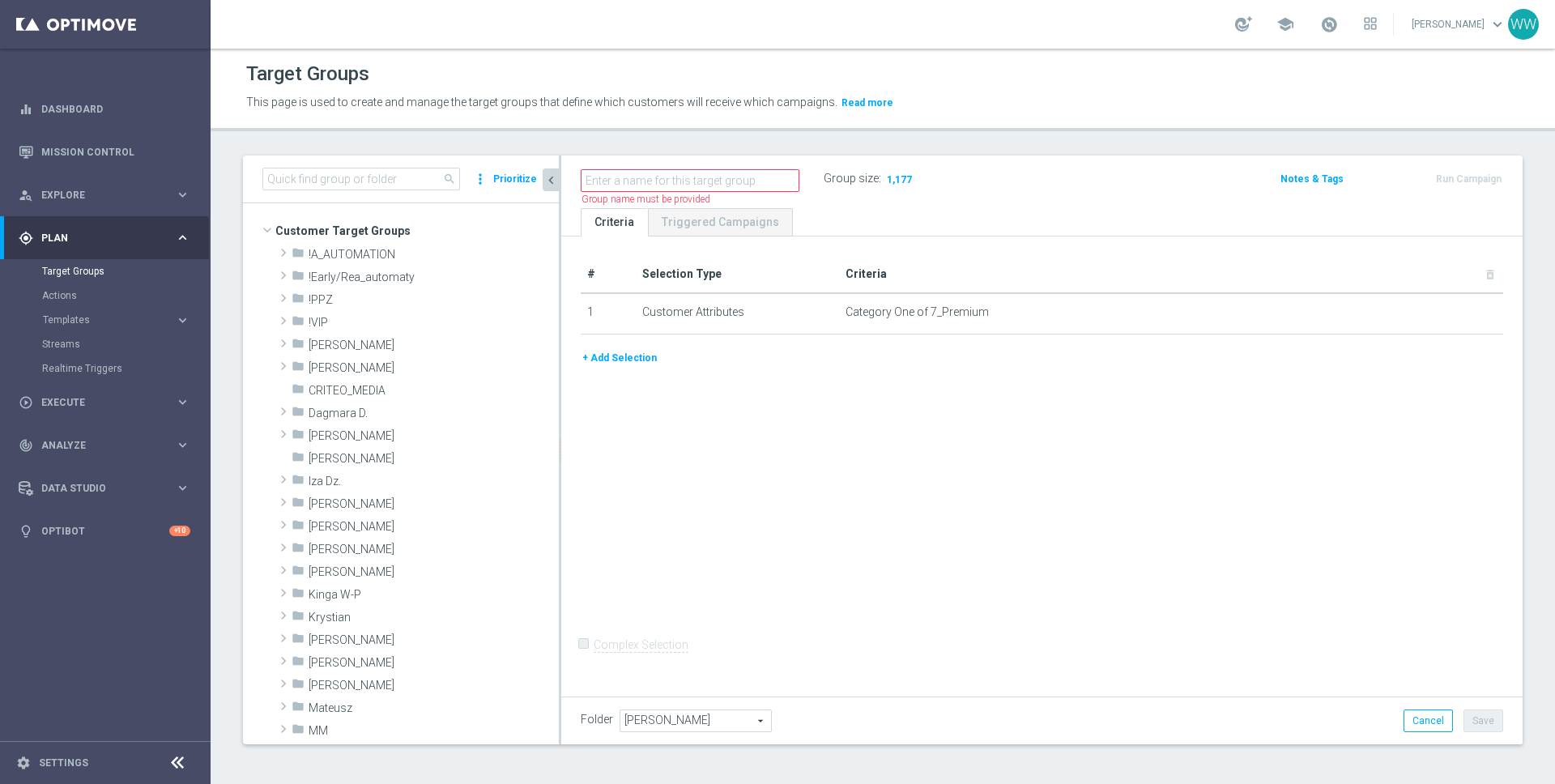
click at [629, 353] on button "+ Add Selection" at bounding box center [619, 357] width 78 height 18
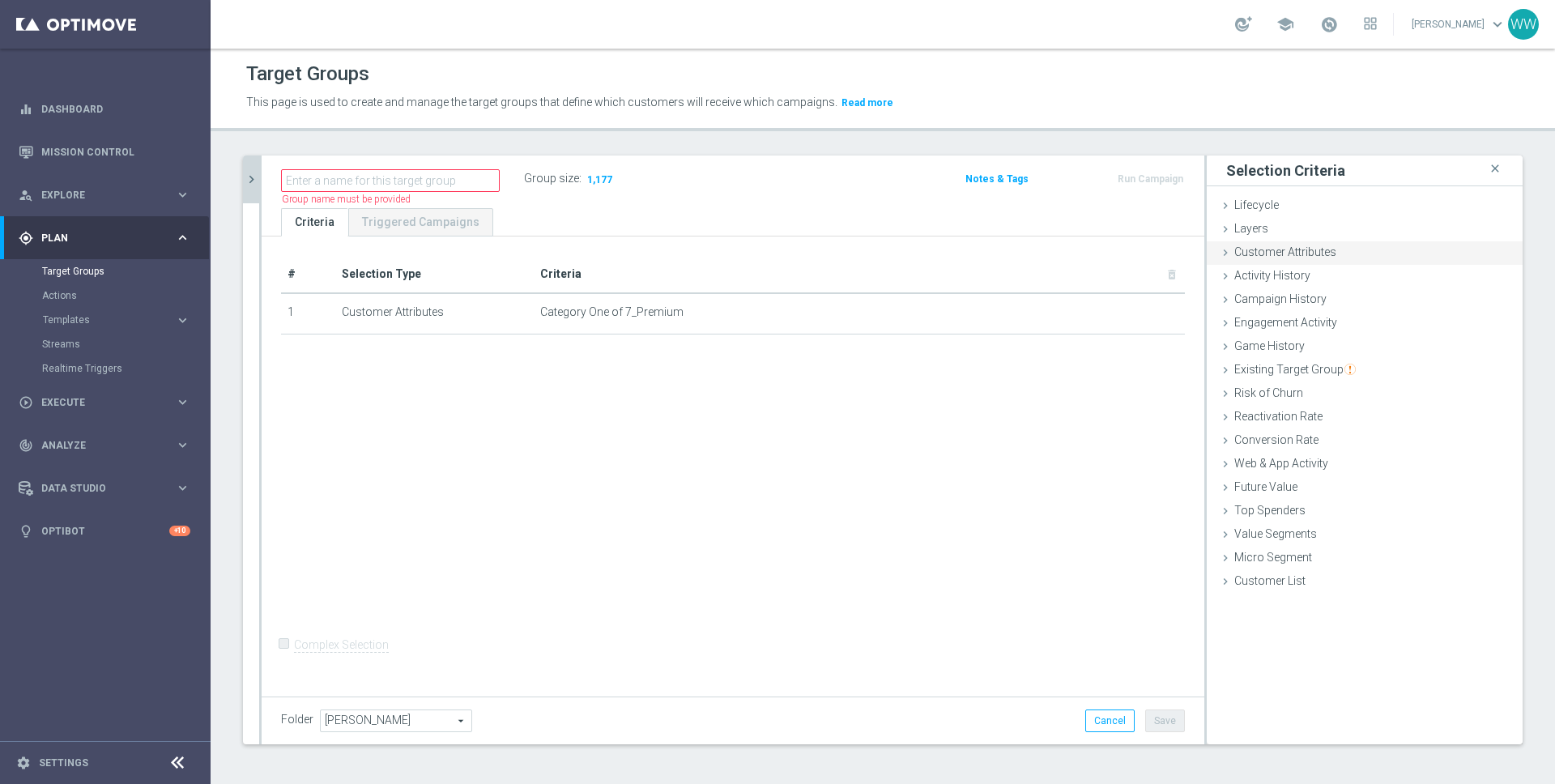
click at [1367, 260] on div "Customer Attributes done selection updated" at bounding box center [1365, 253] width 316 height 25
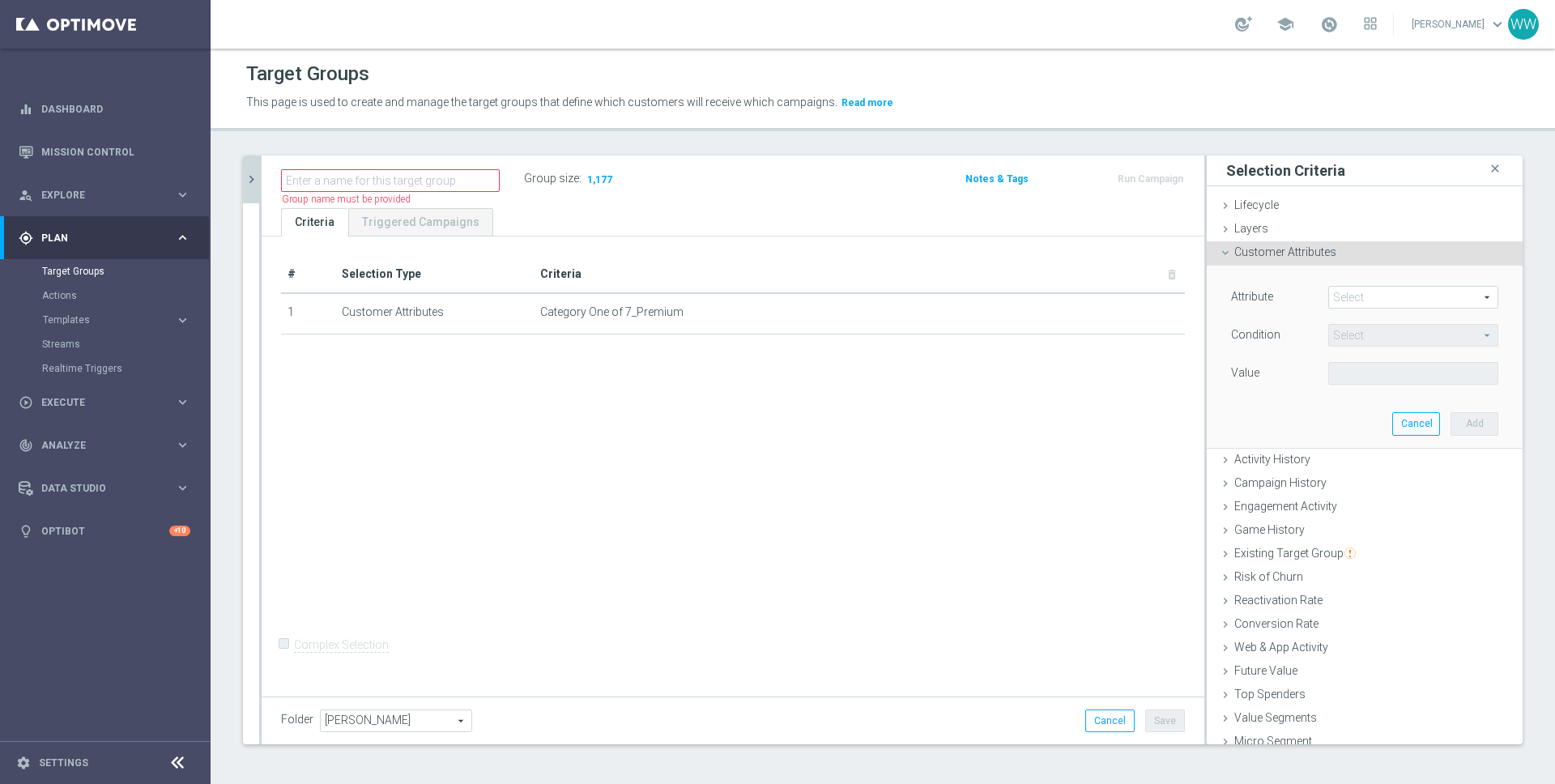
click at [1357, 294] on span at bounding box center [1413, 297] width 169 height 21
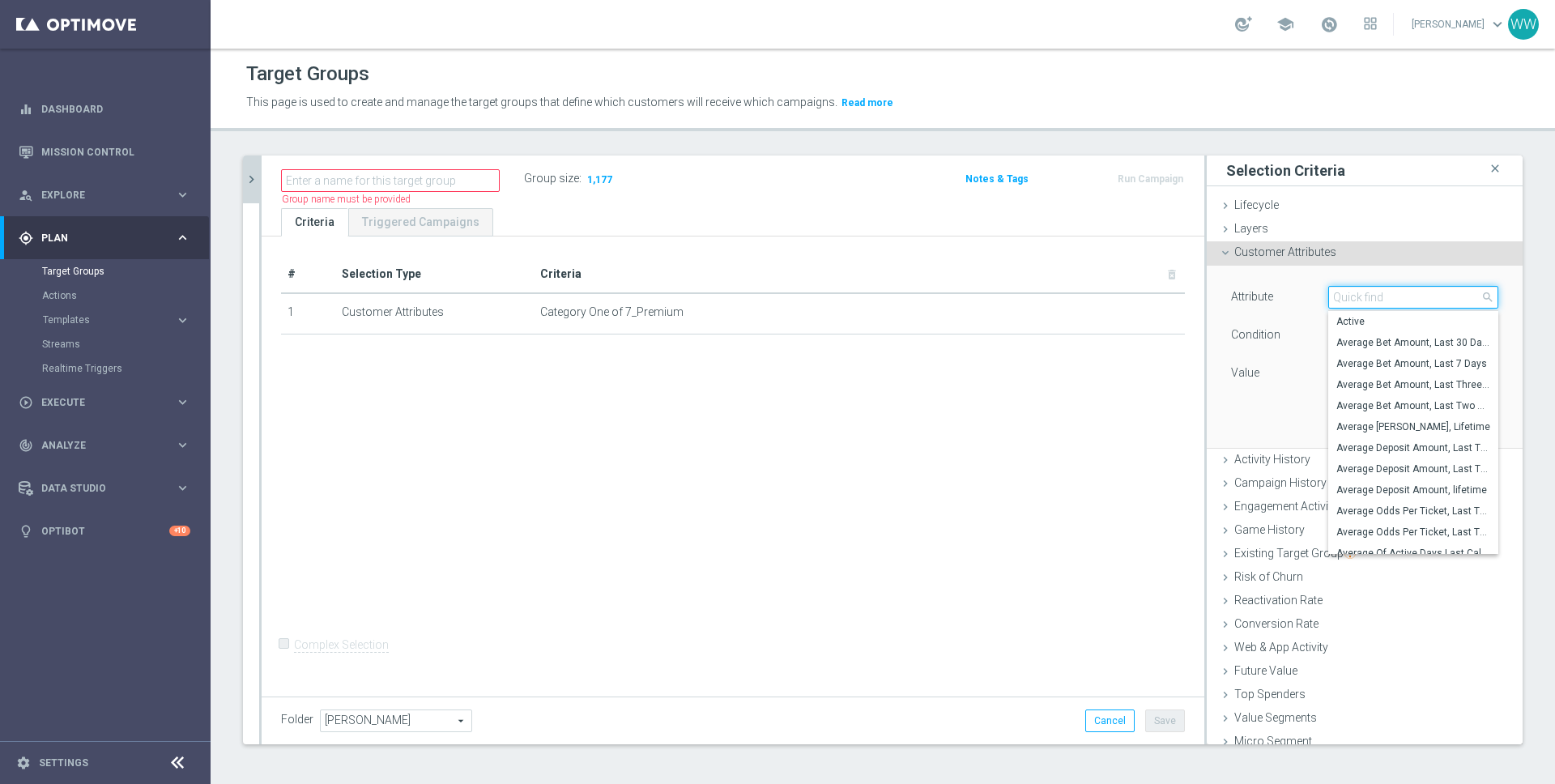
click at [1357, 294] on input "search" at bounding box center [1413, 297] width 171 height 23
type input "a"
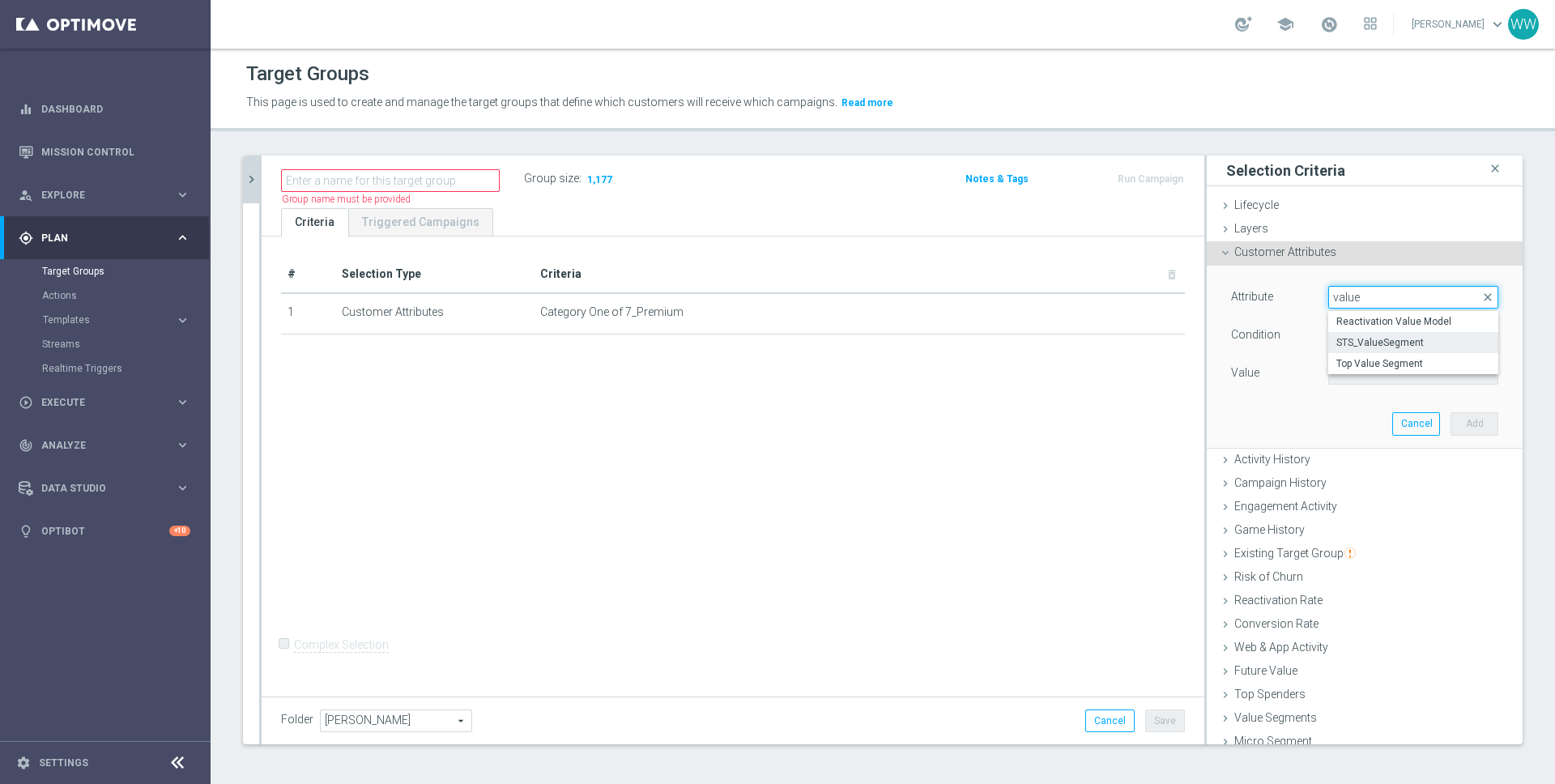
type input "value"
click at [1389, 344] on span "STS_ValueSegment" at bounding box center [1414, 343] width 154 height 13
type input "STS_ValueSegment"
type input "Equals"
click at [1363, 387] on div "Value Select arrow_drop_down search" at bounding box center [1364, 374] width 292 height 26
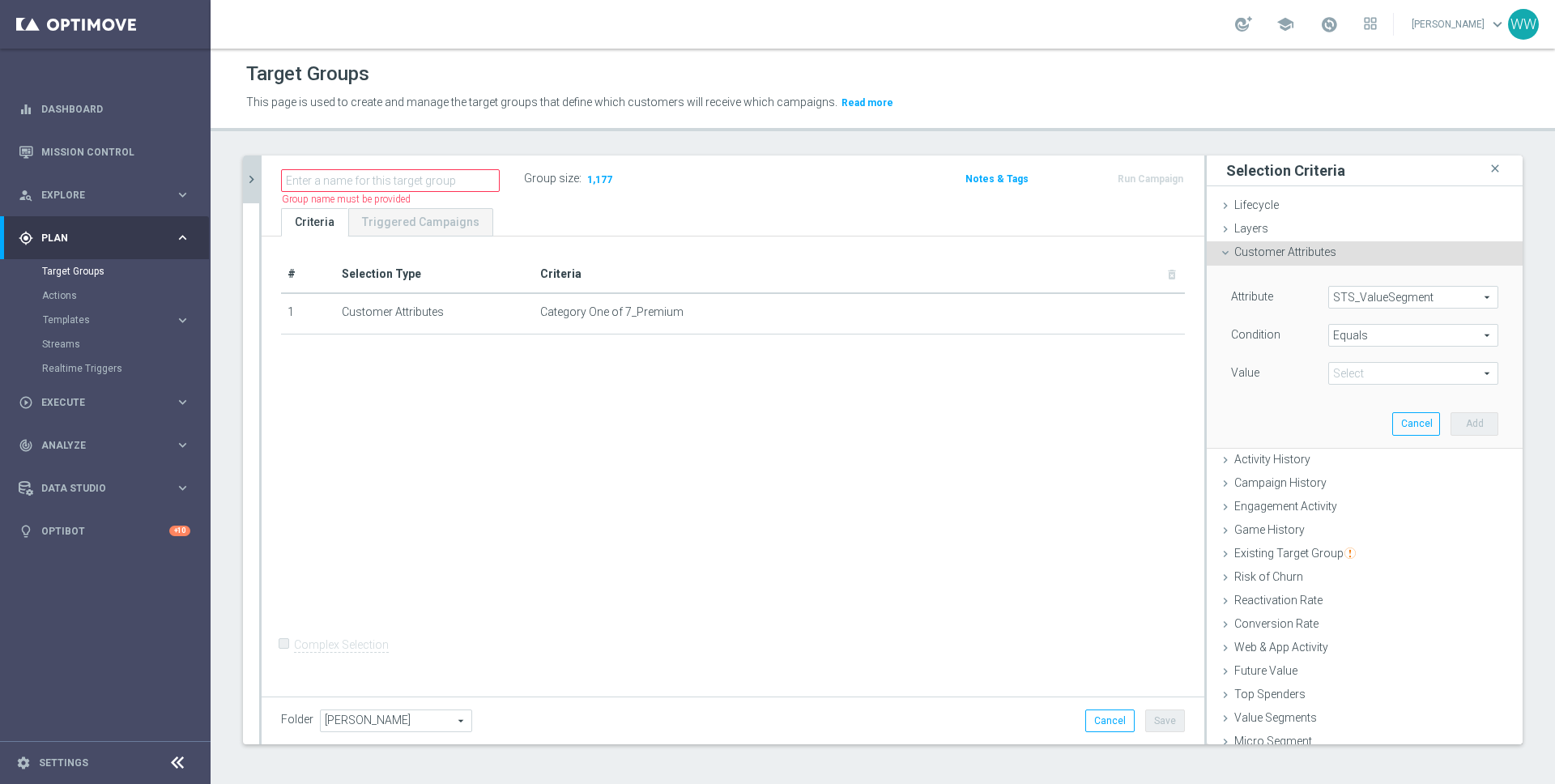
click at [1362, 367] on span at bounding box center [1413, 373] width 169 height 21
click at [1358, 564] on span "PREM" at bounding box center [1414, 566] width 154 height 13
type input "PREM"
click at [1477, 424] on button "Add" at bounding box center [1474, 424] width 48 height 23
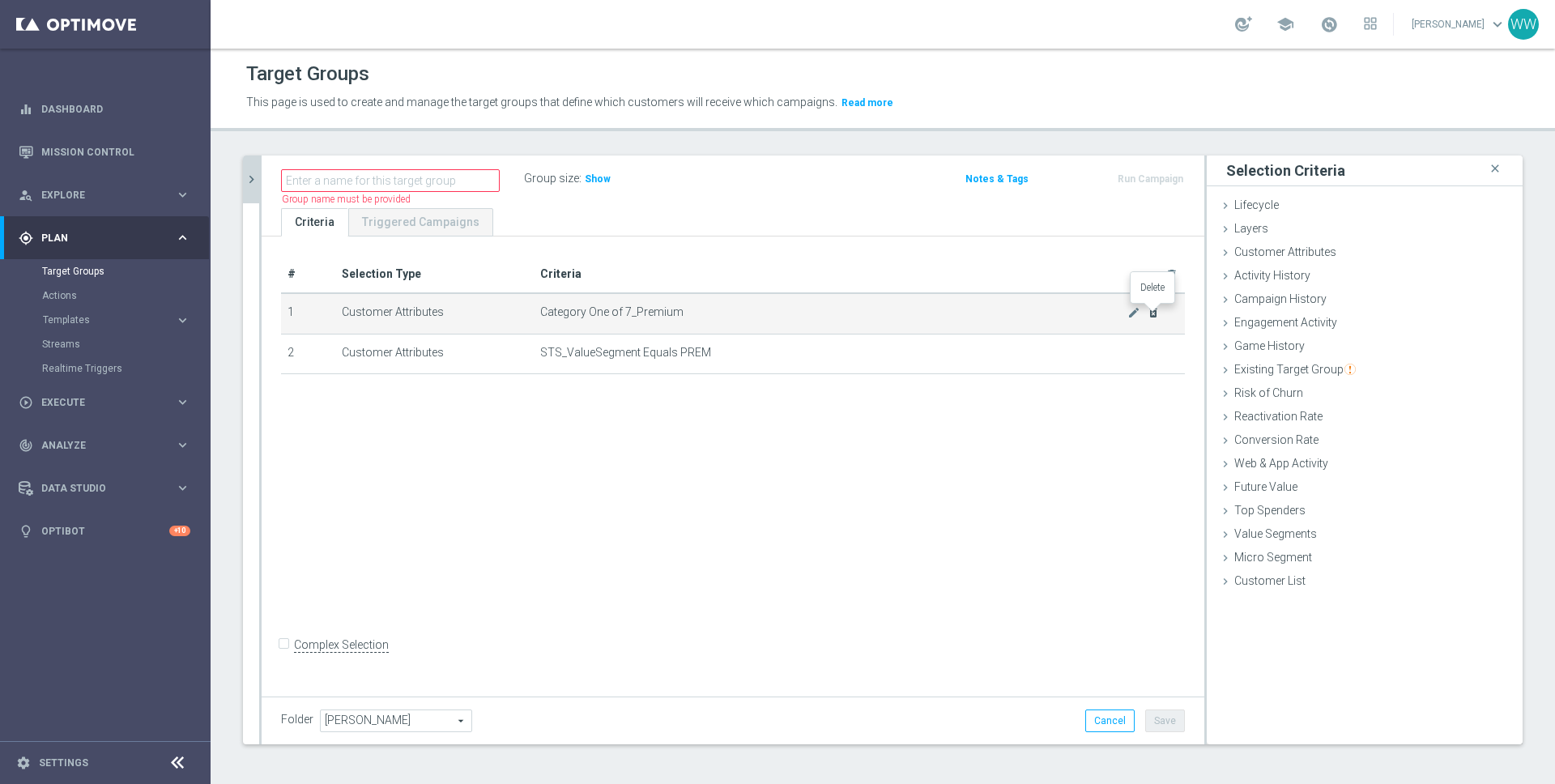
click at [1152, 316] on icon "delete_forever" at bounding box center [1154, 312] width 13 height 13
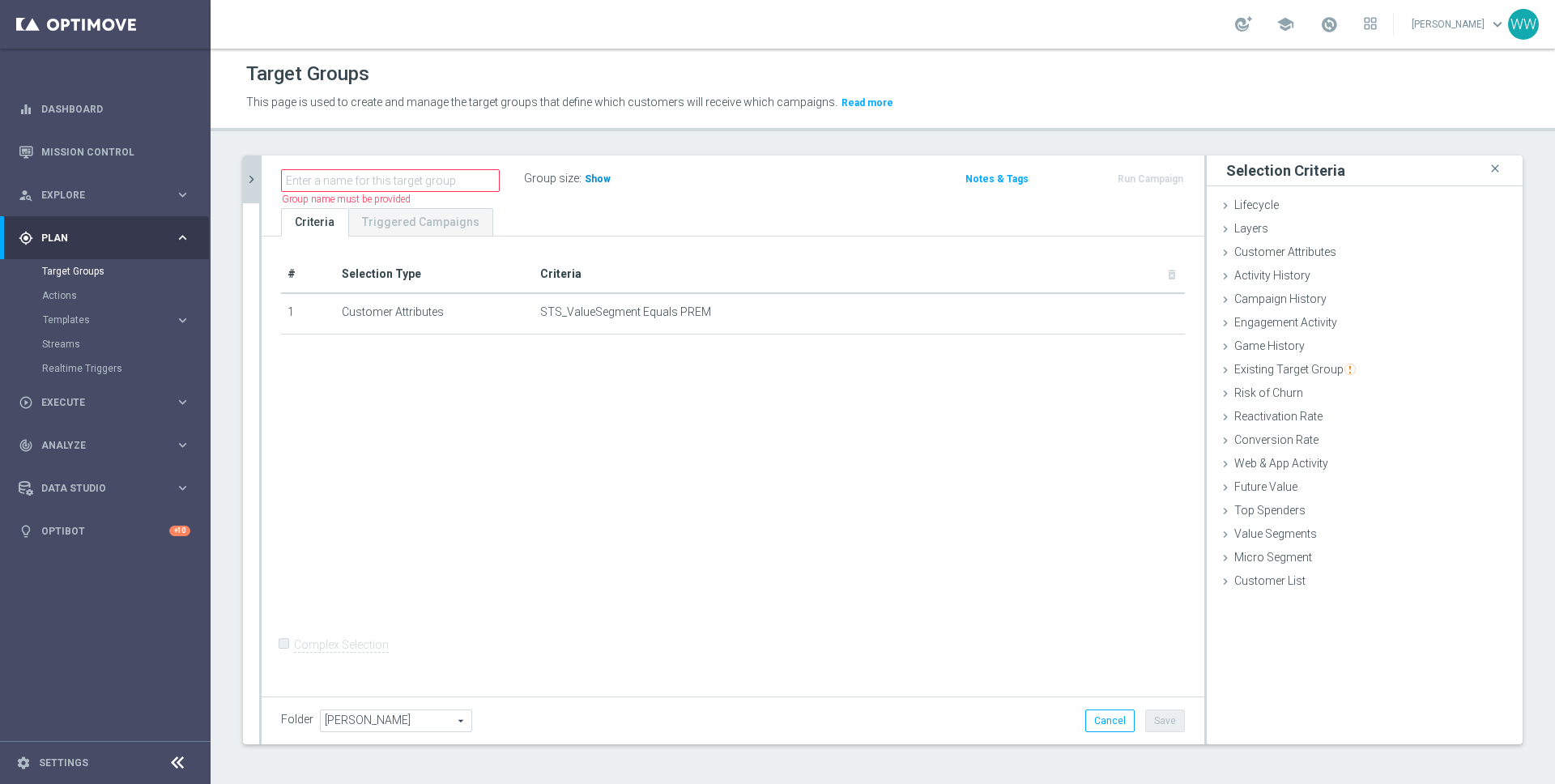
click at [596, 187] on h3 "Show" at bounding box center [597, 179] width 30 height 18
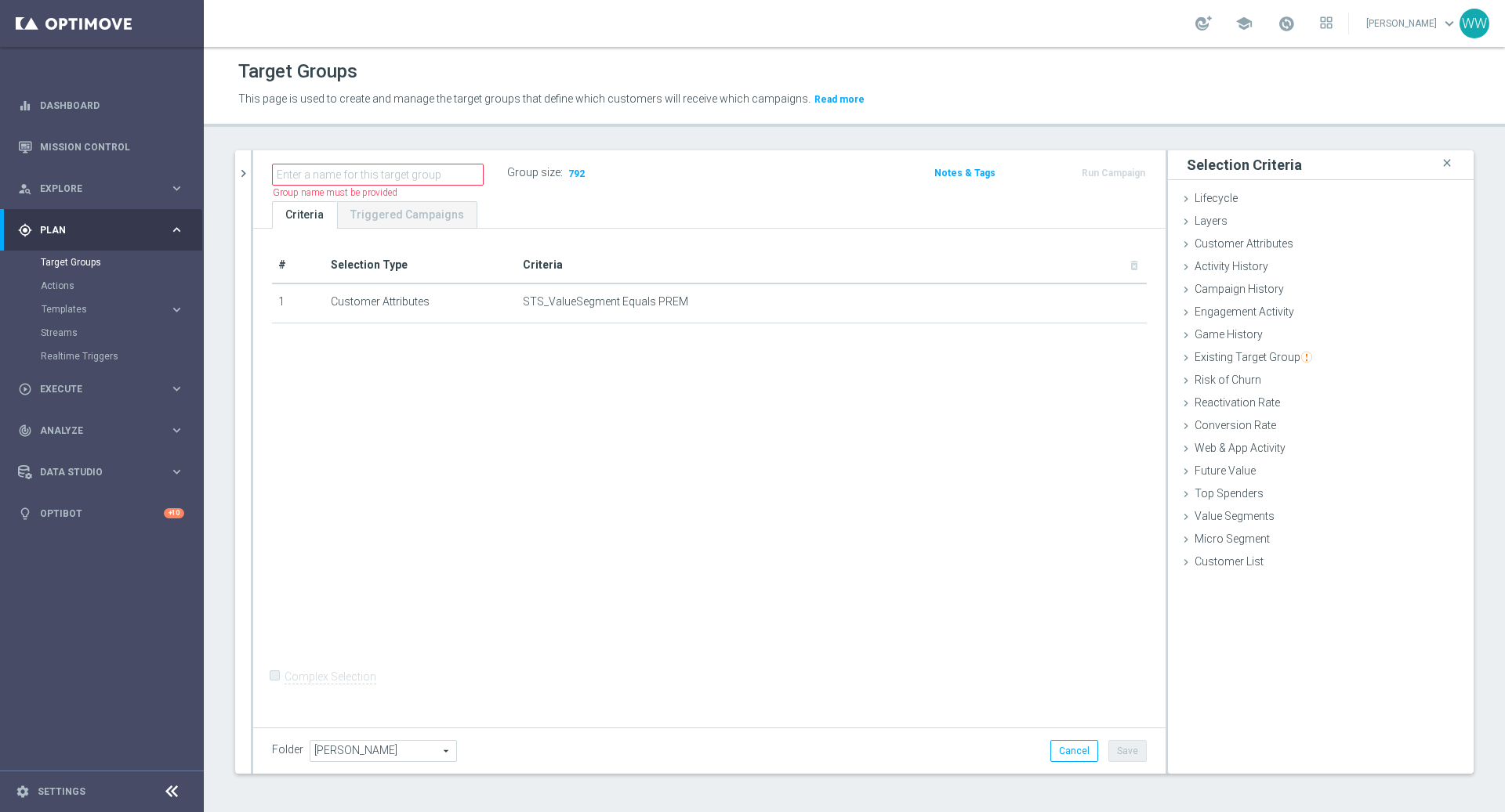
drag, startPoint x: 246, startPoint y: 172, endPoint x: 283, endPoint y: 190, distance: 41.1
click at [246, 172] on icon "chevron_right" at bounding box center [243, 173] width 15 height 15
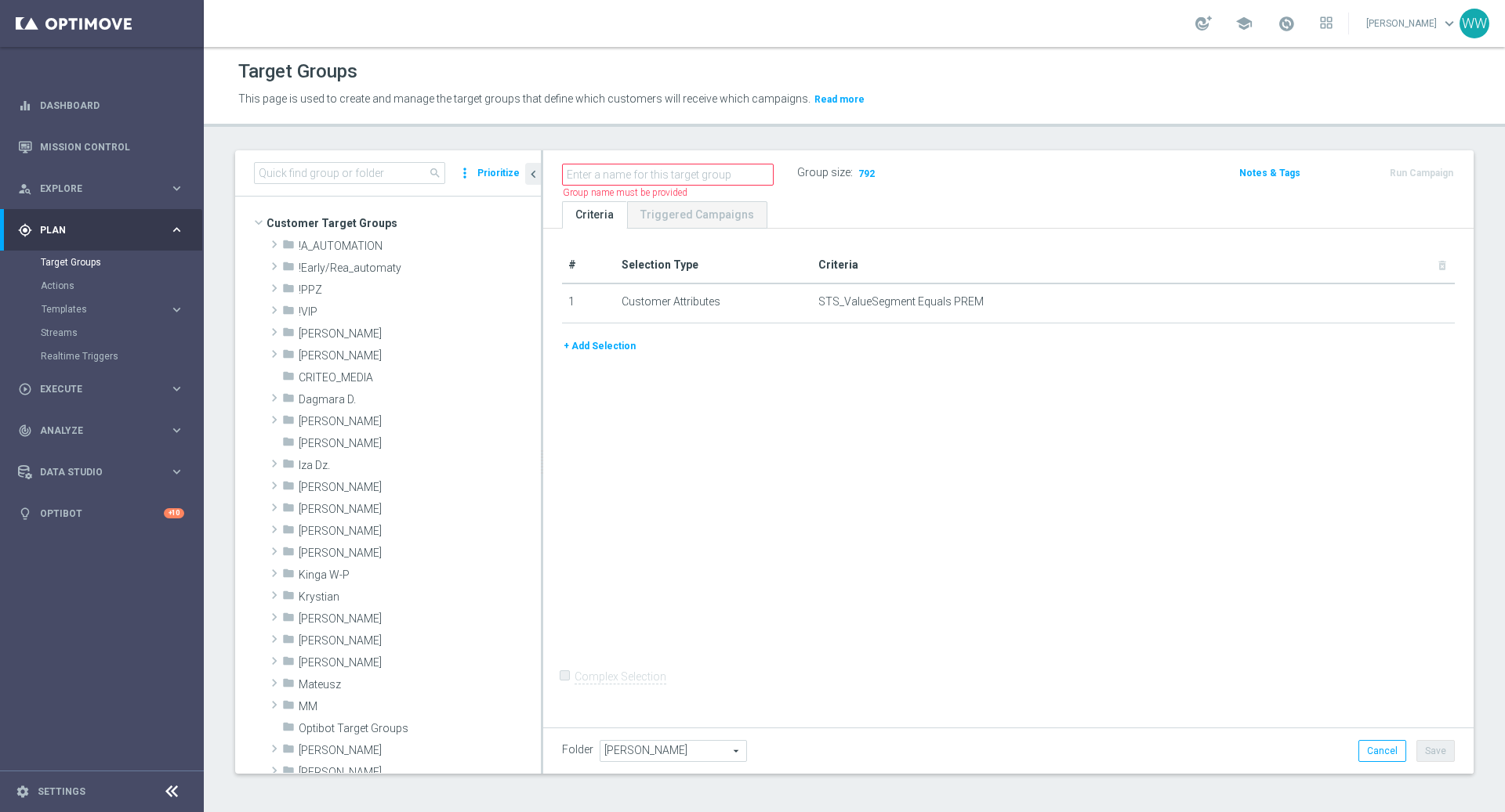
click at [617, 340] on button "+ Add Selection" at bounding box center [599, 346] width 76 height 18
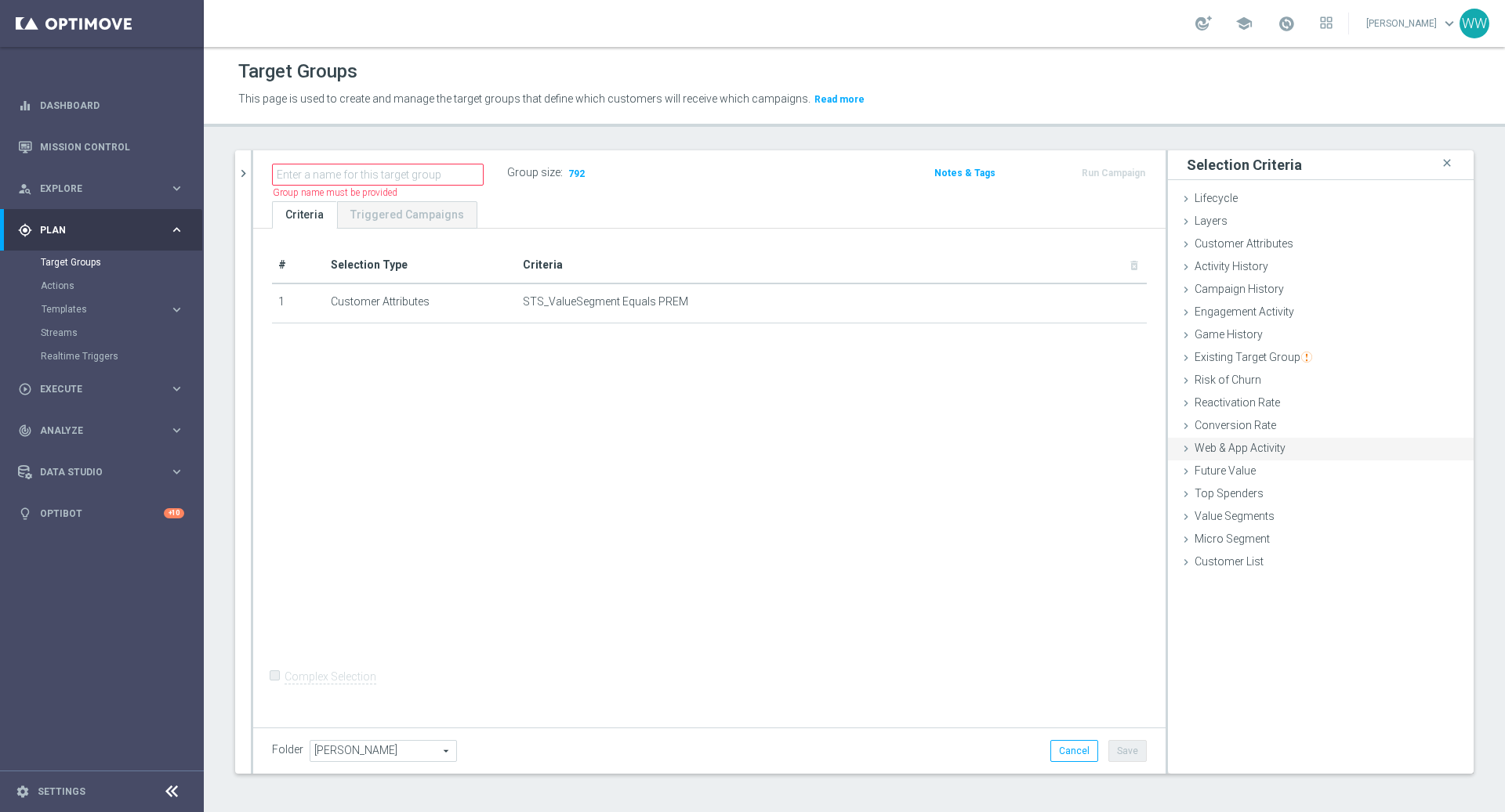
click at [1225, 444] on span "Web & App Activity" at bounding box center [1239, 448] width 91 height 13
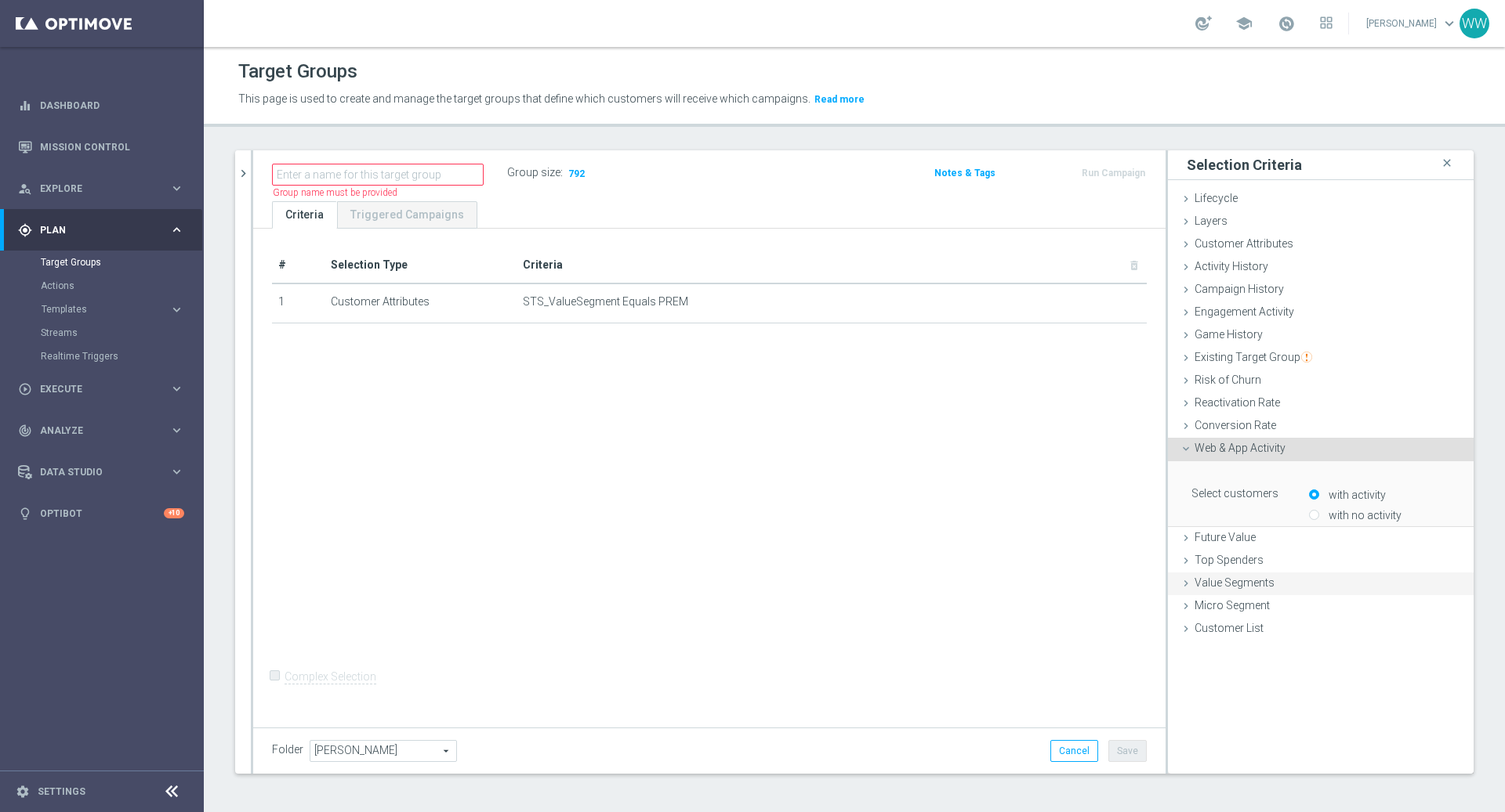
scroll to position [1, 0]
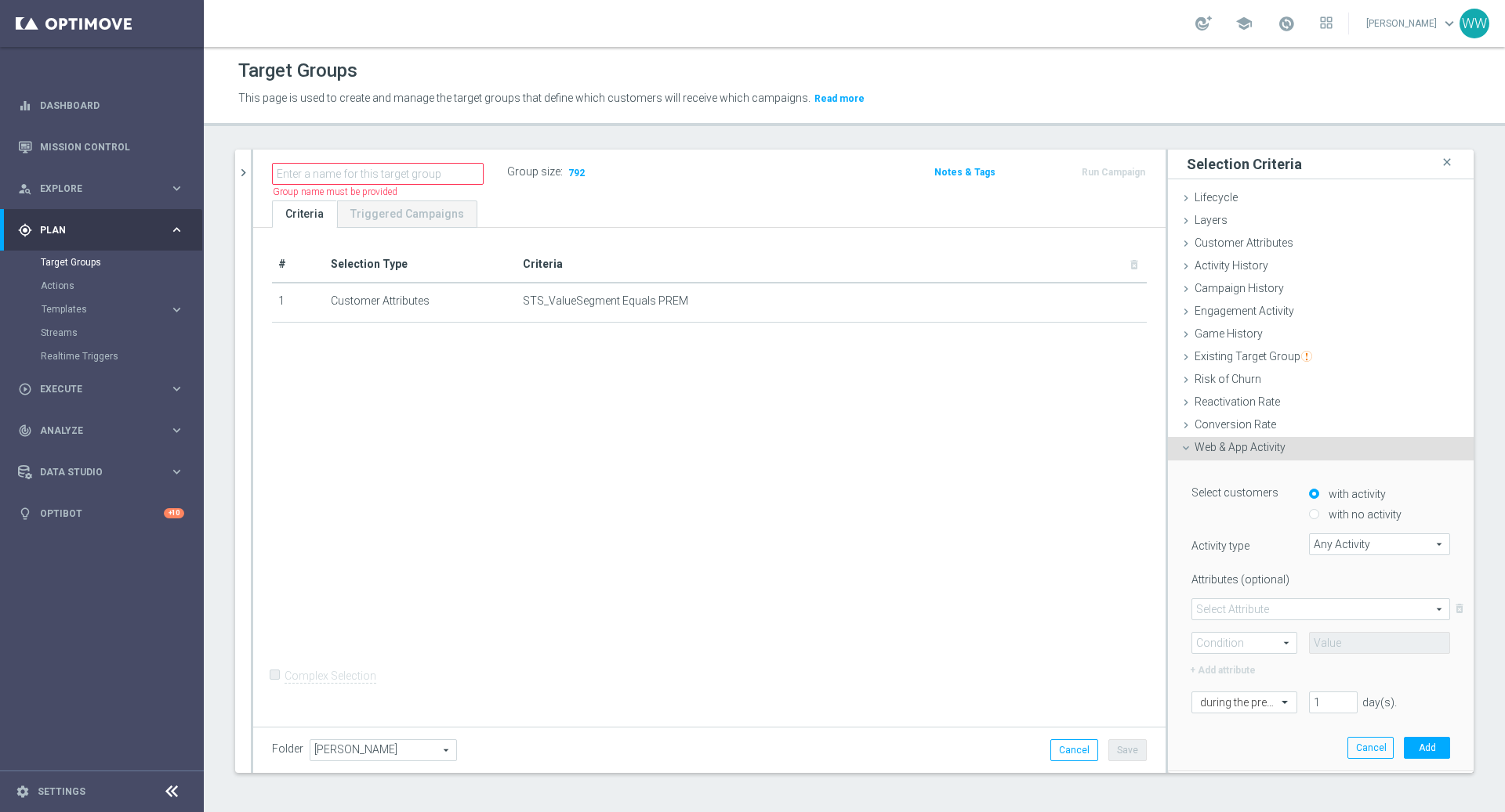
click at [1325, 536] on span "Any Activity" at bounding box center [1379, 545] width 139 height 20
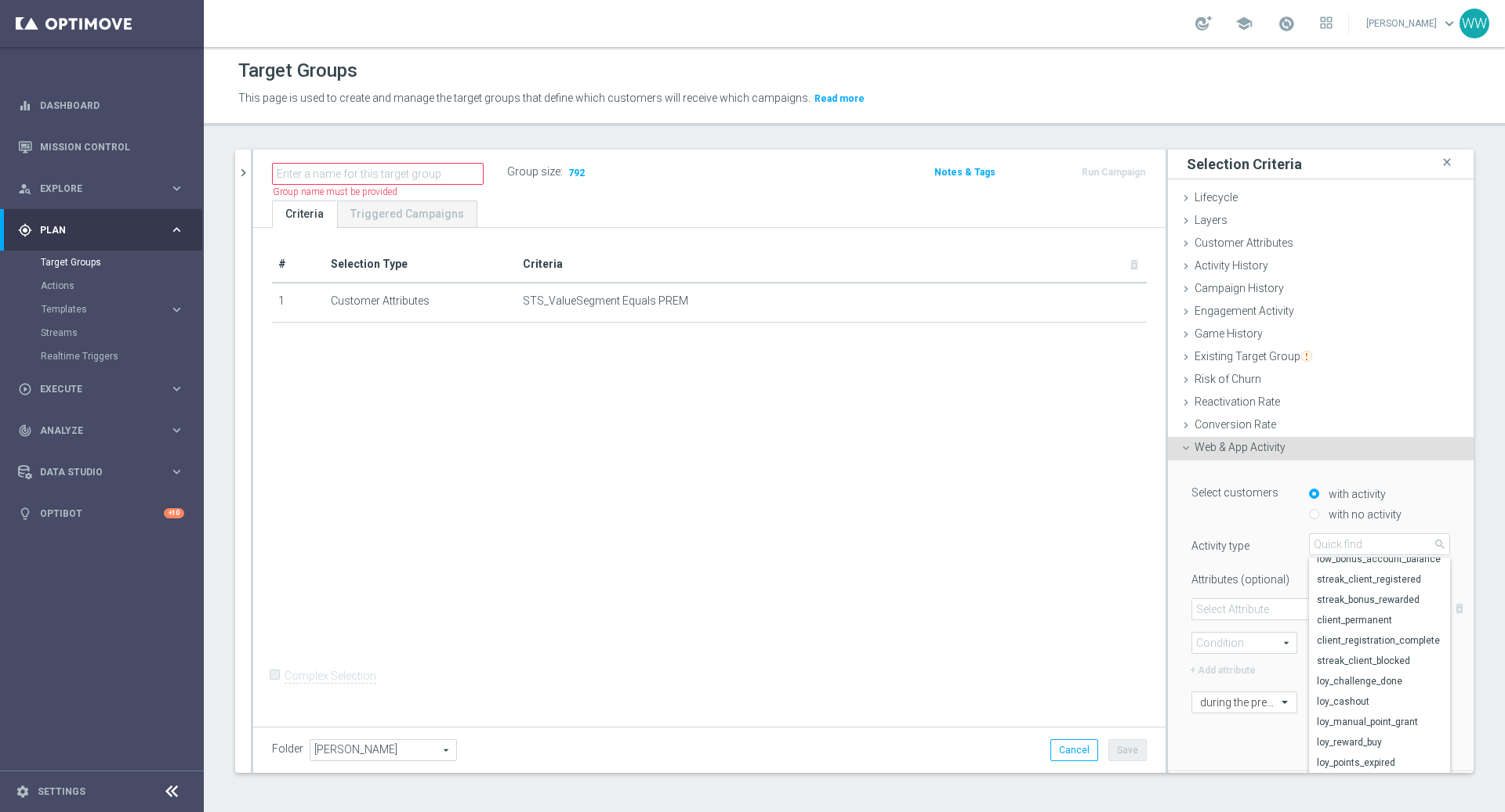
click at [1251, 552] on div "Activity type Any Activity Any Activity arrow_drop_down search low_bonus_accoun…" at bounding box center [1321, 545] width 282 height 22
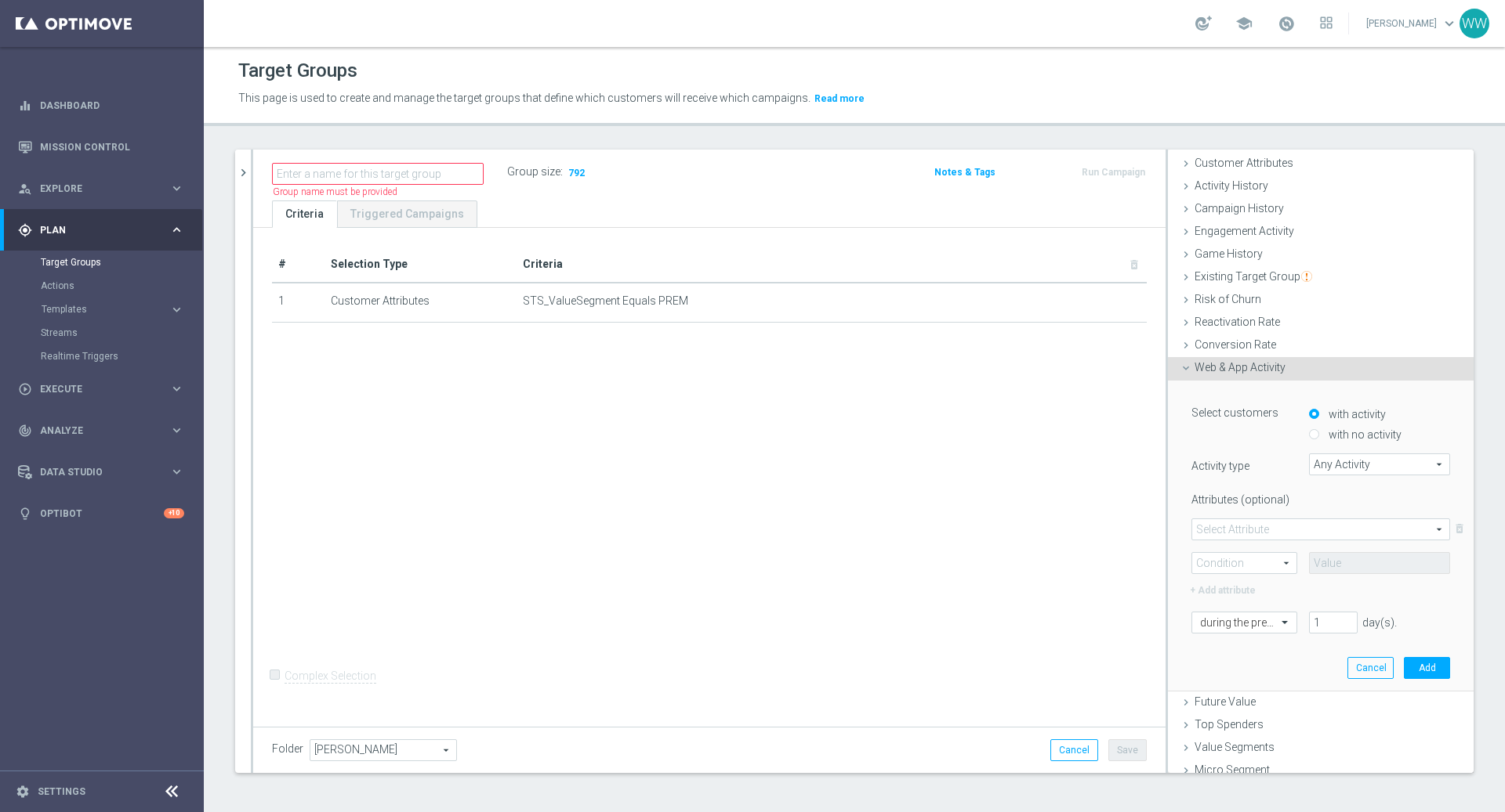
scroll to position [110, 0]
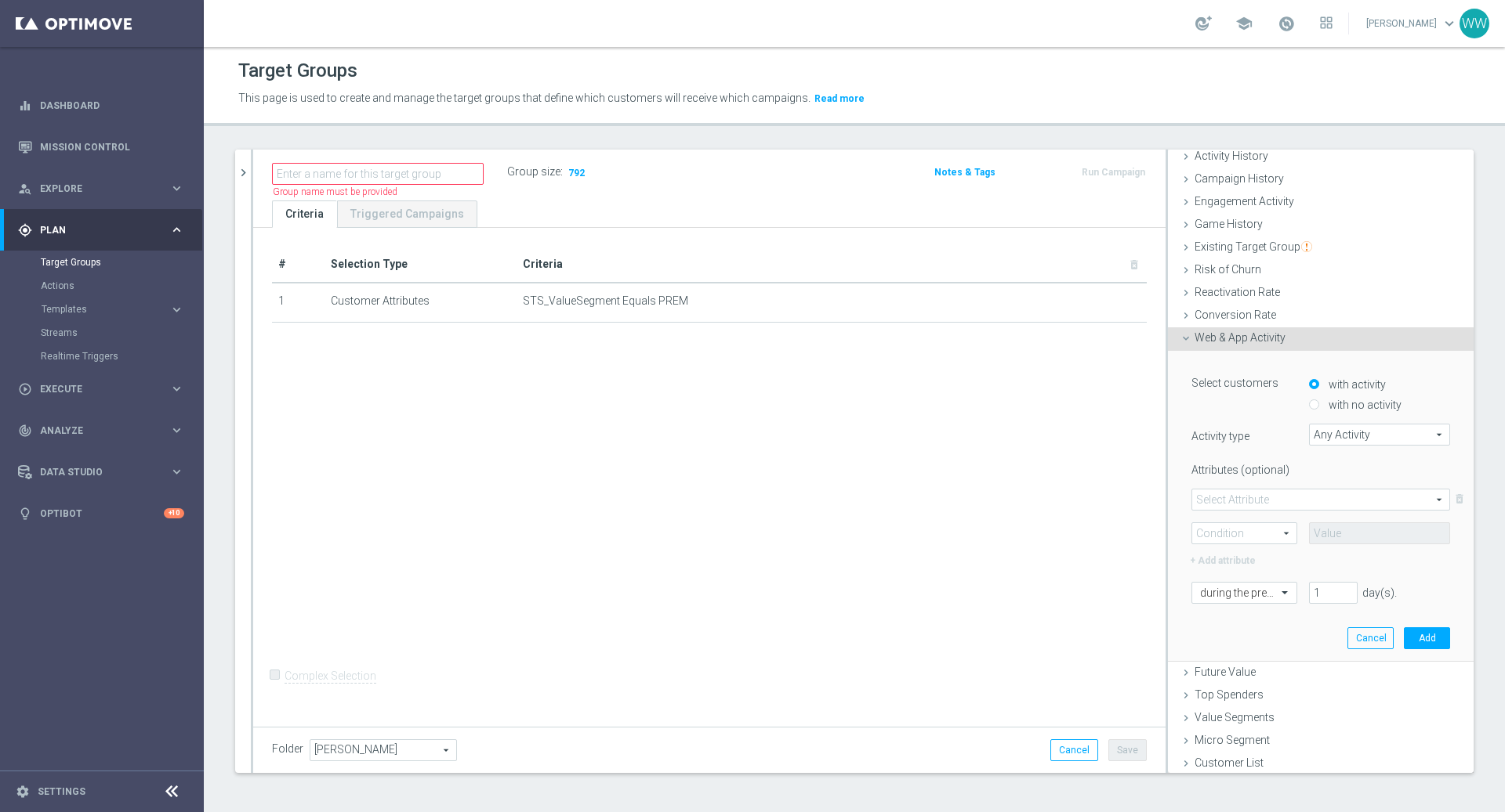
click at [1348, 428] on span "Any Activity" at bounding box center [1379, 435] width 139 height 20
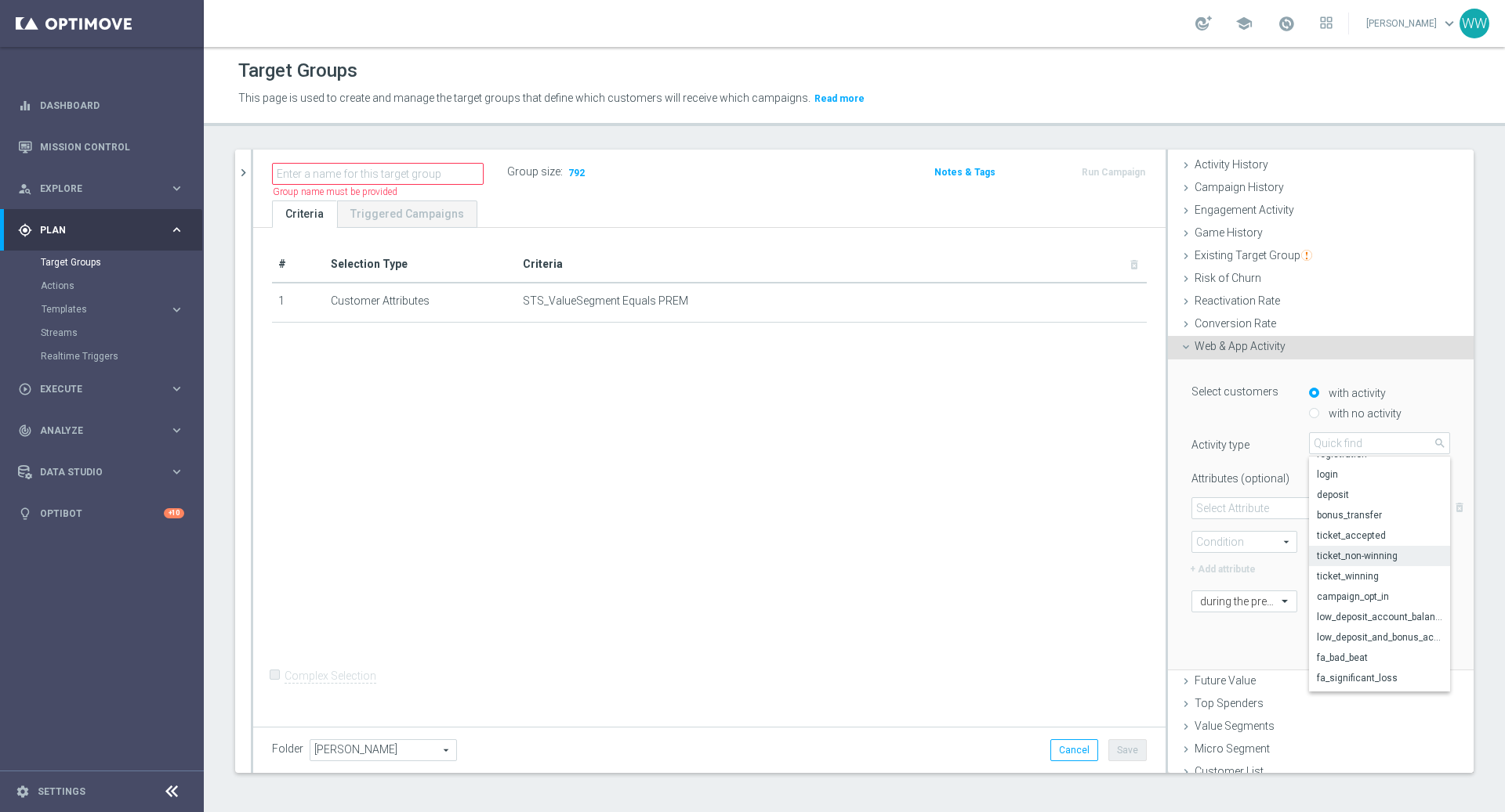
scroll to position [89, 0]
